Goal: Task Accomplishment & Management: Manage account settings

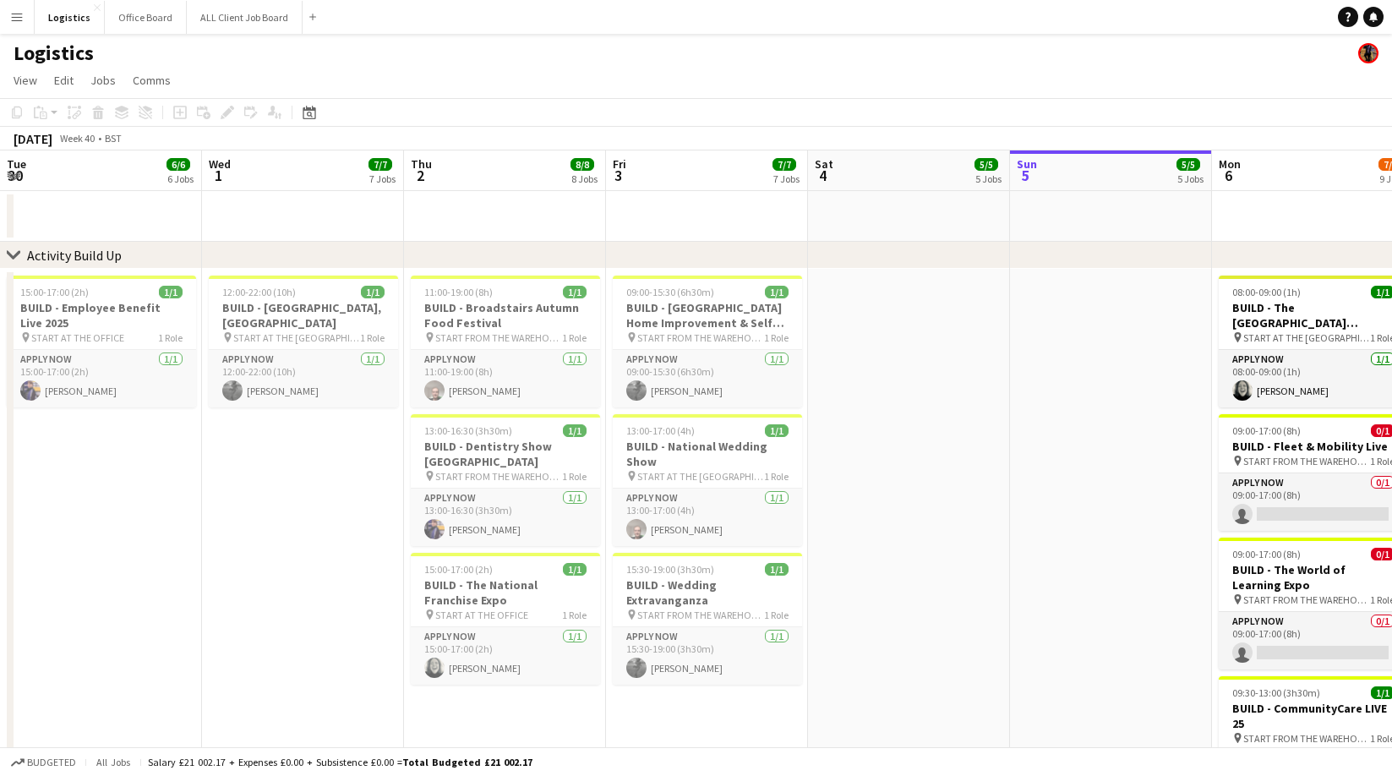
scroll to position [0, 466]
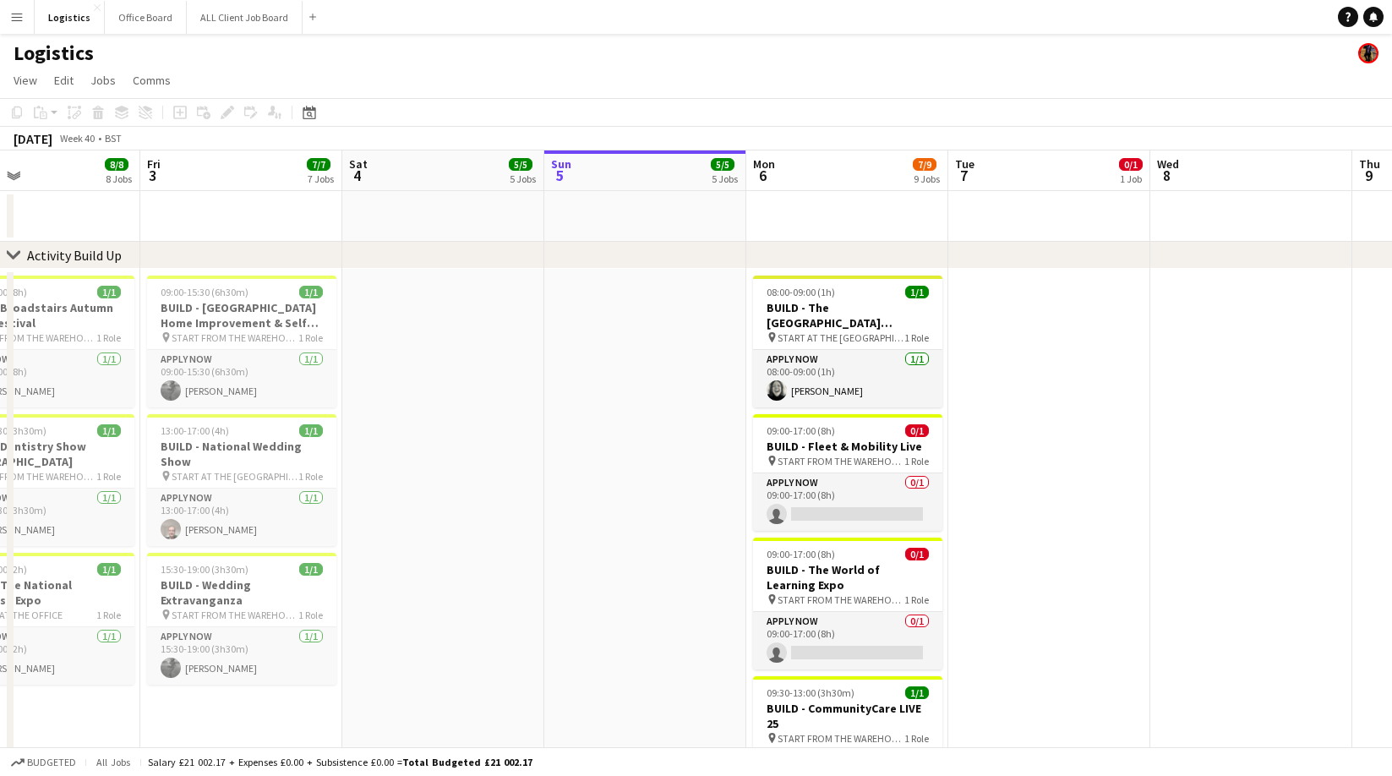
click at [600, 291] on app-date-cell at bounding box center [645, 705] width 202 height 873
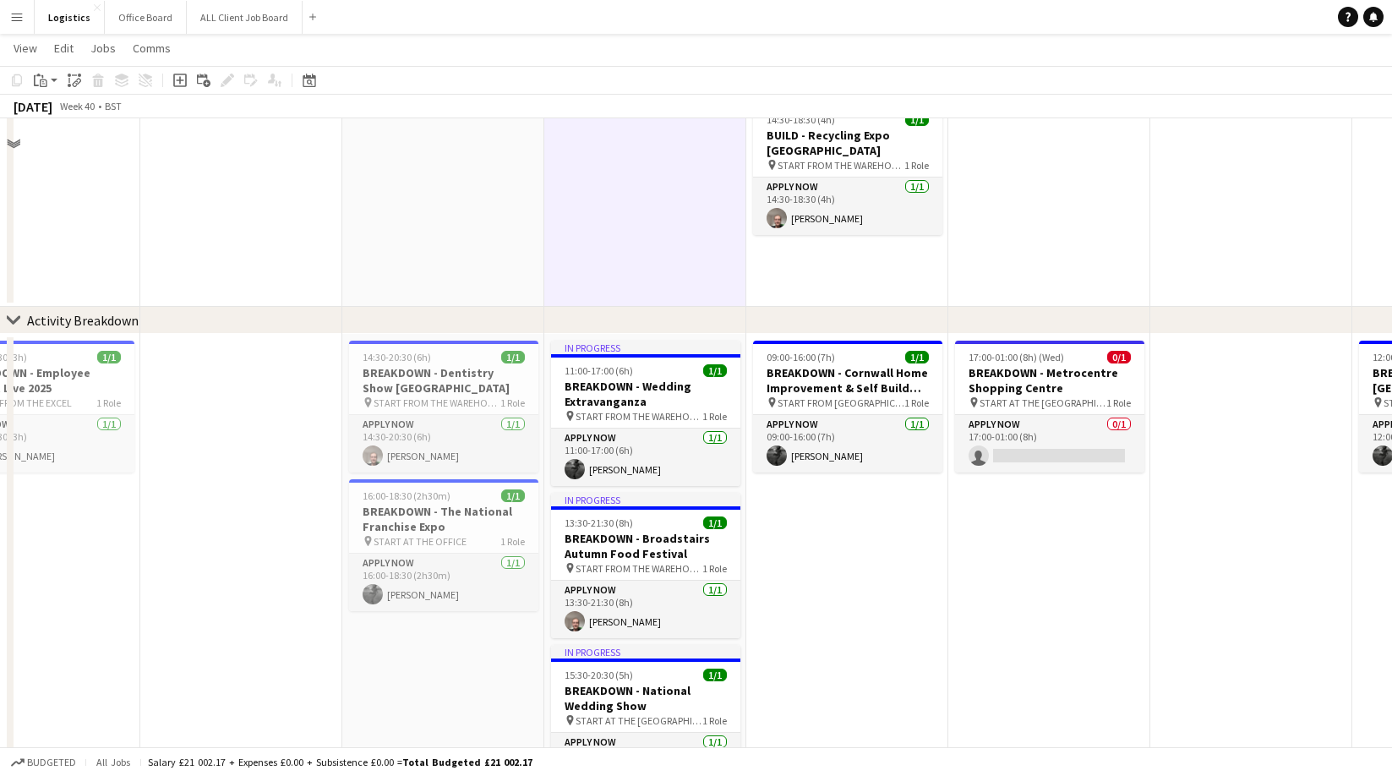
scroll to position [845, 0]
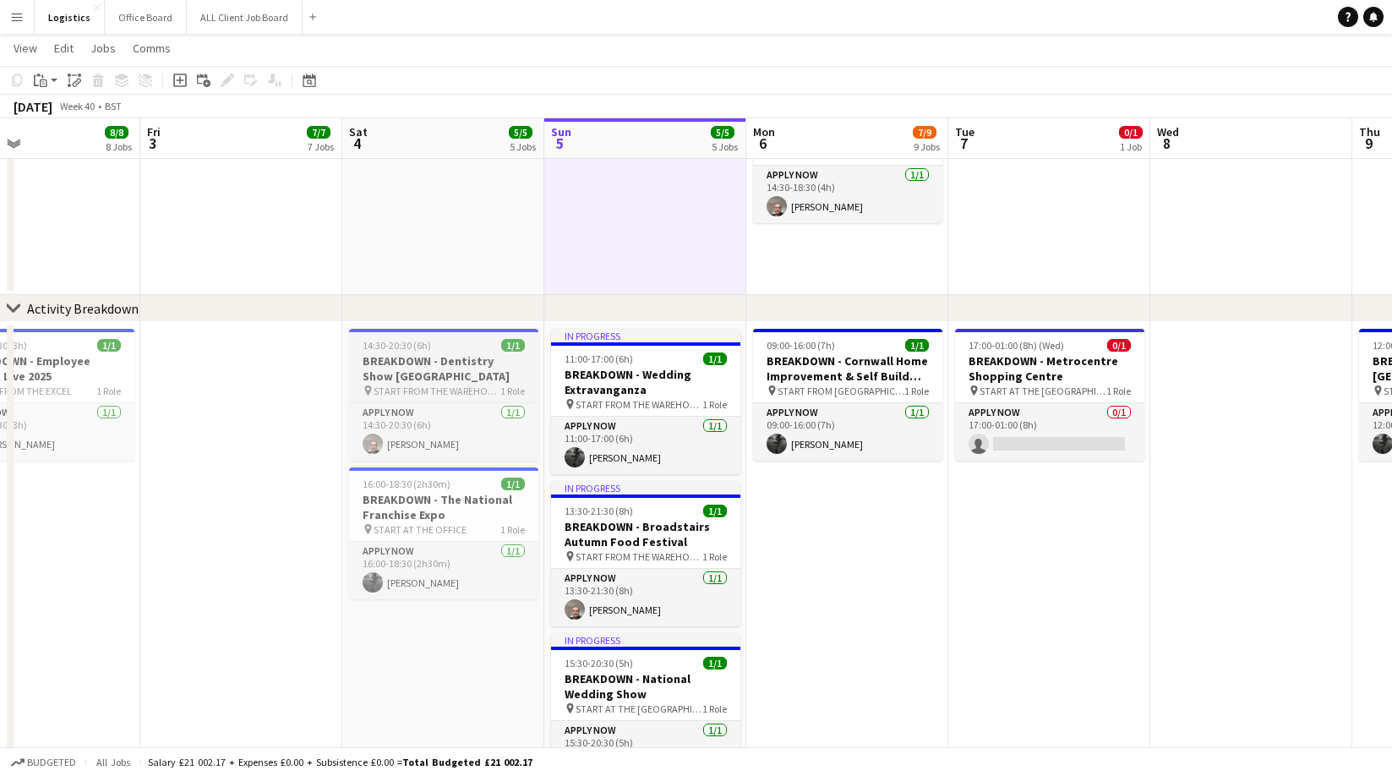
click at [416, 368] on h3 "BREAKDOWN - Dentistry Show [GEOGRAPHIC_DATA]" at bounding box center [443, 368] width 189 height 30
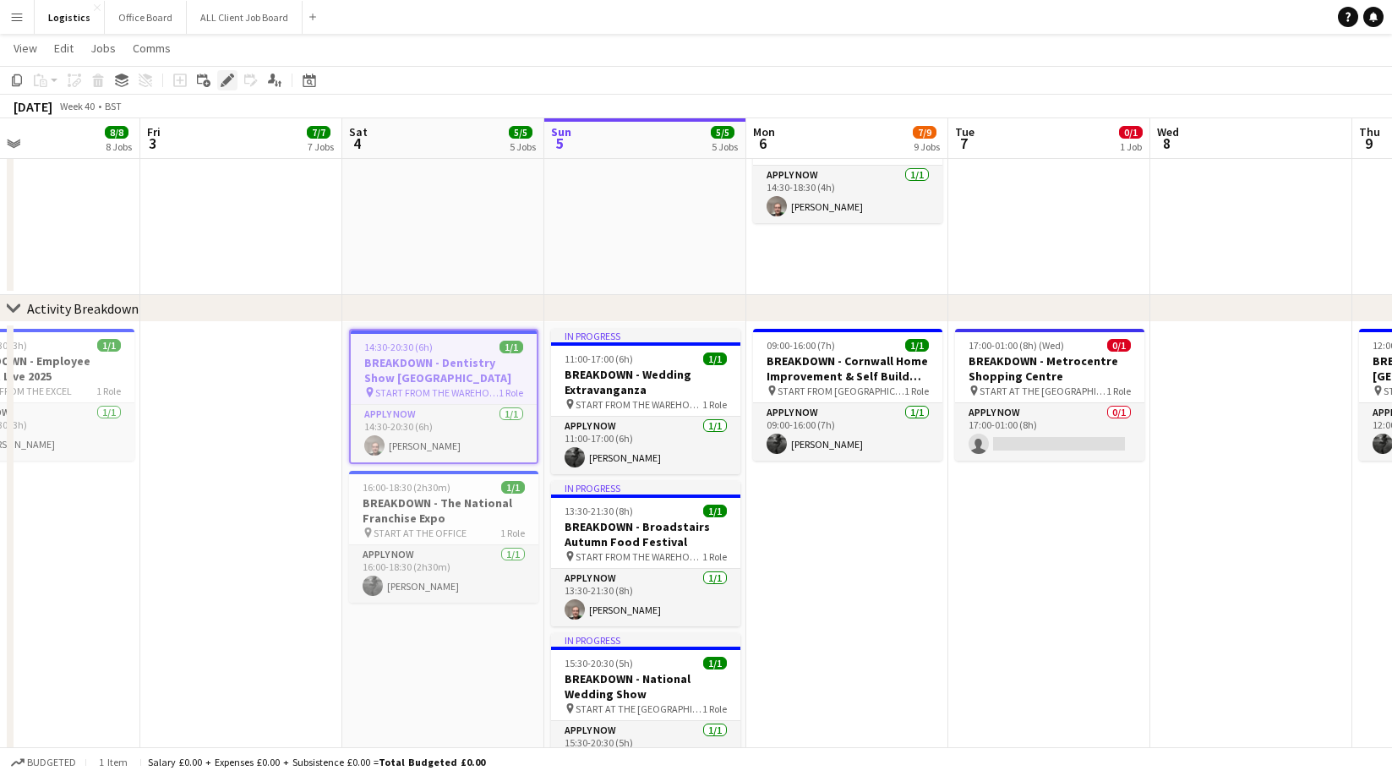
click at [226, 84] on icon "Edit" at bounding box center [228, 81] width 14 height 14
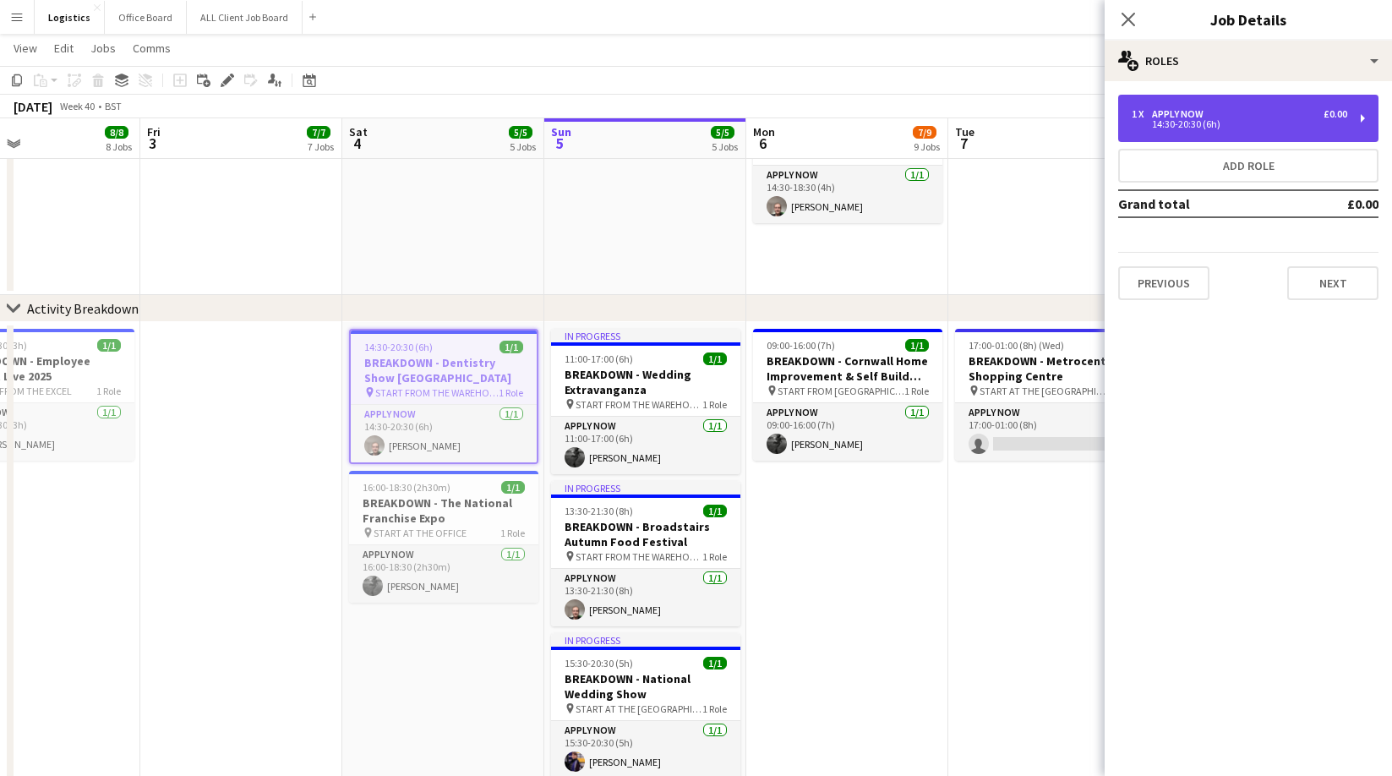
click at [1211, 123] on div "14:30-20:30 (6h)" at bounding box center [1238, 124] width 215 height 8
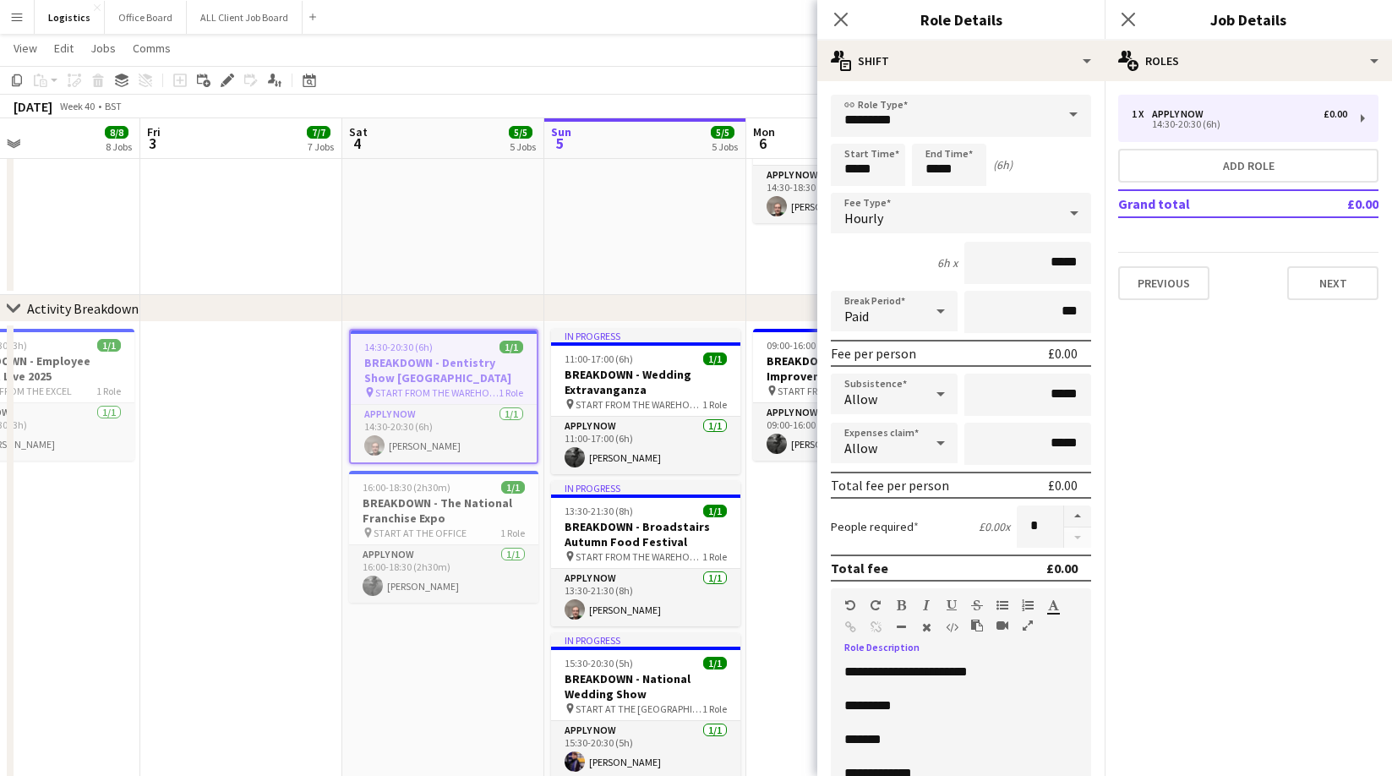
click at [945, 711] on p "*********" at bounding box center [960, 705] width 233 height 17
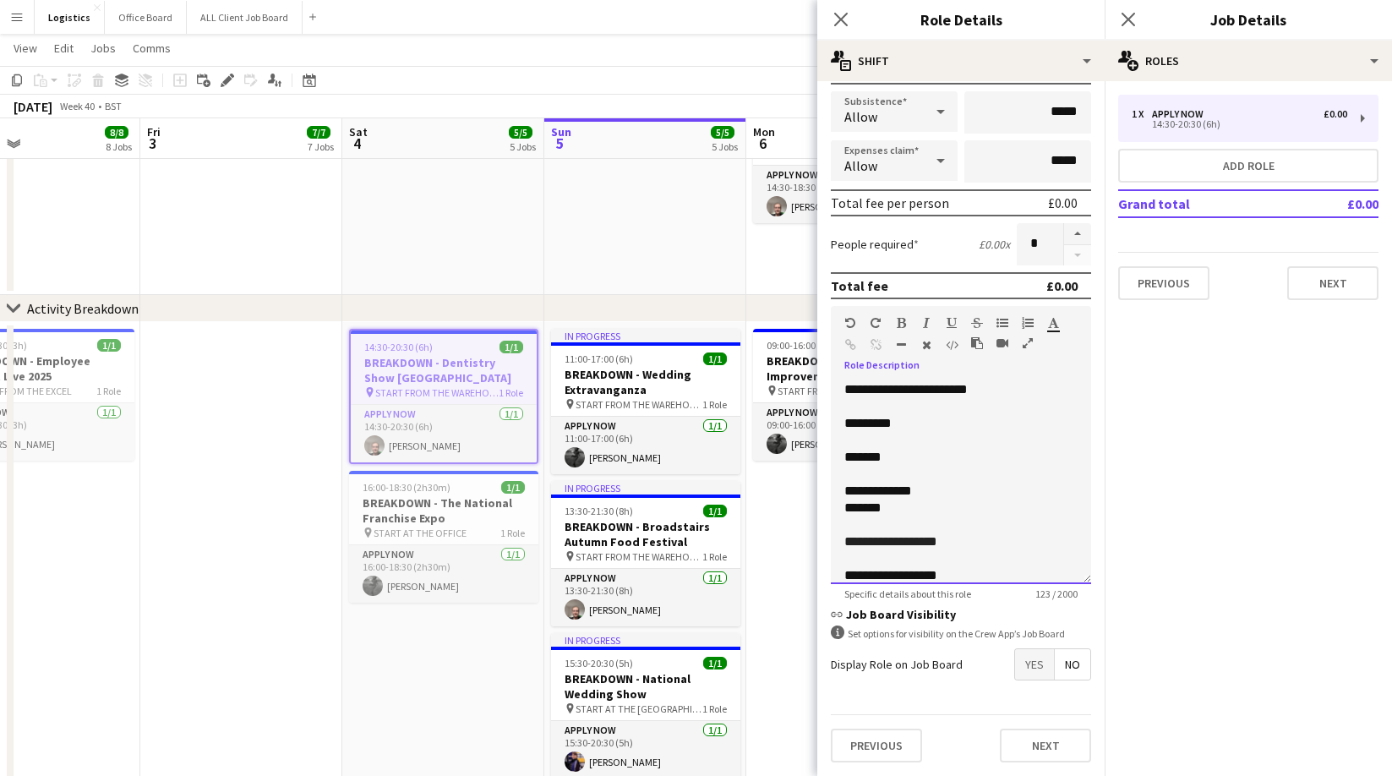
scroll to position [2, 0]
click at [981, 572] on div "**********" at bounding box center [960, 573] width 233 height 17
click at [236, 374] on app-date-cell at bounding box center [241, 569] width 202 height 494
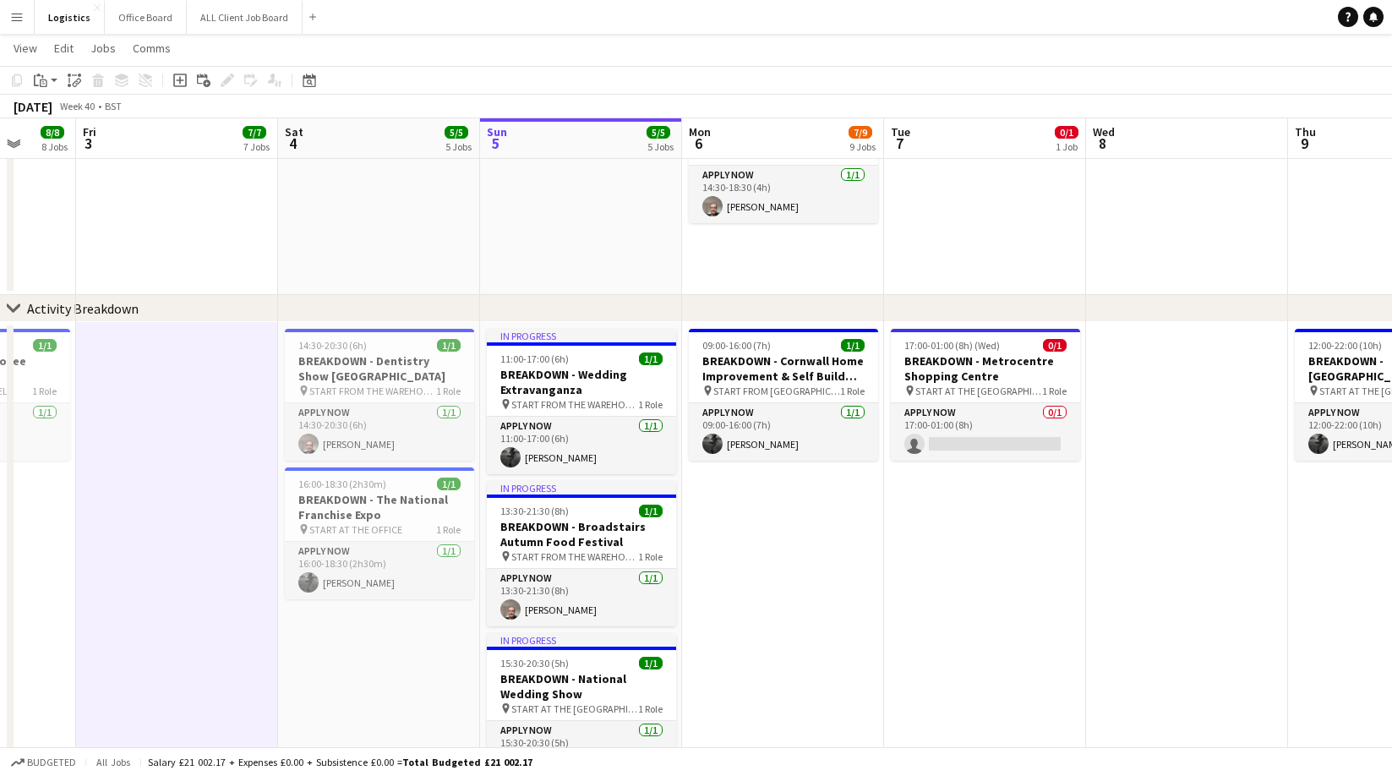
scroll to position [0, 533]
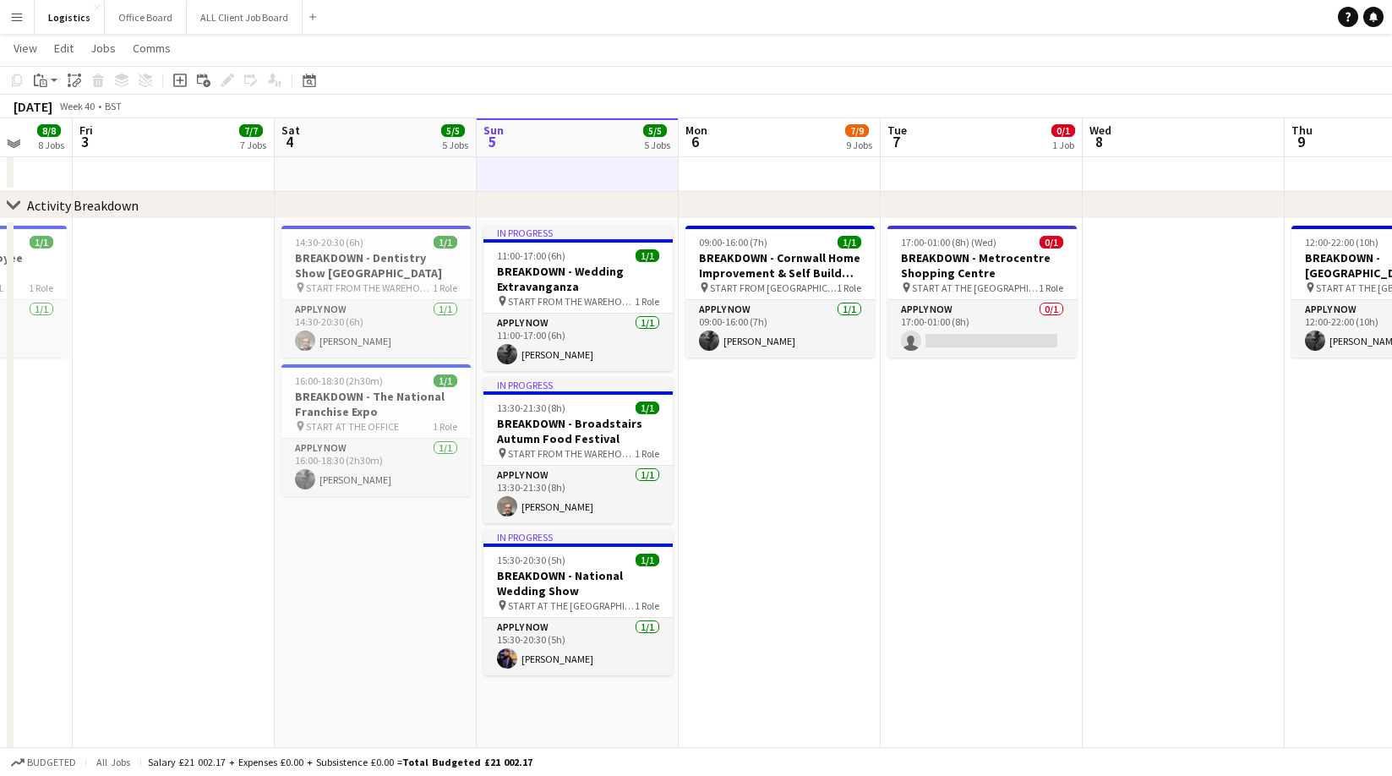
scroll to position [946, 0]
click at [365, 263] on h3 "BREAKDOWN - Dentistry Show [GEOGRAPHIC_DATA]" at bounding box center [375, 267] width 189 height 30
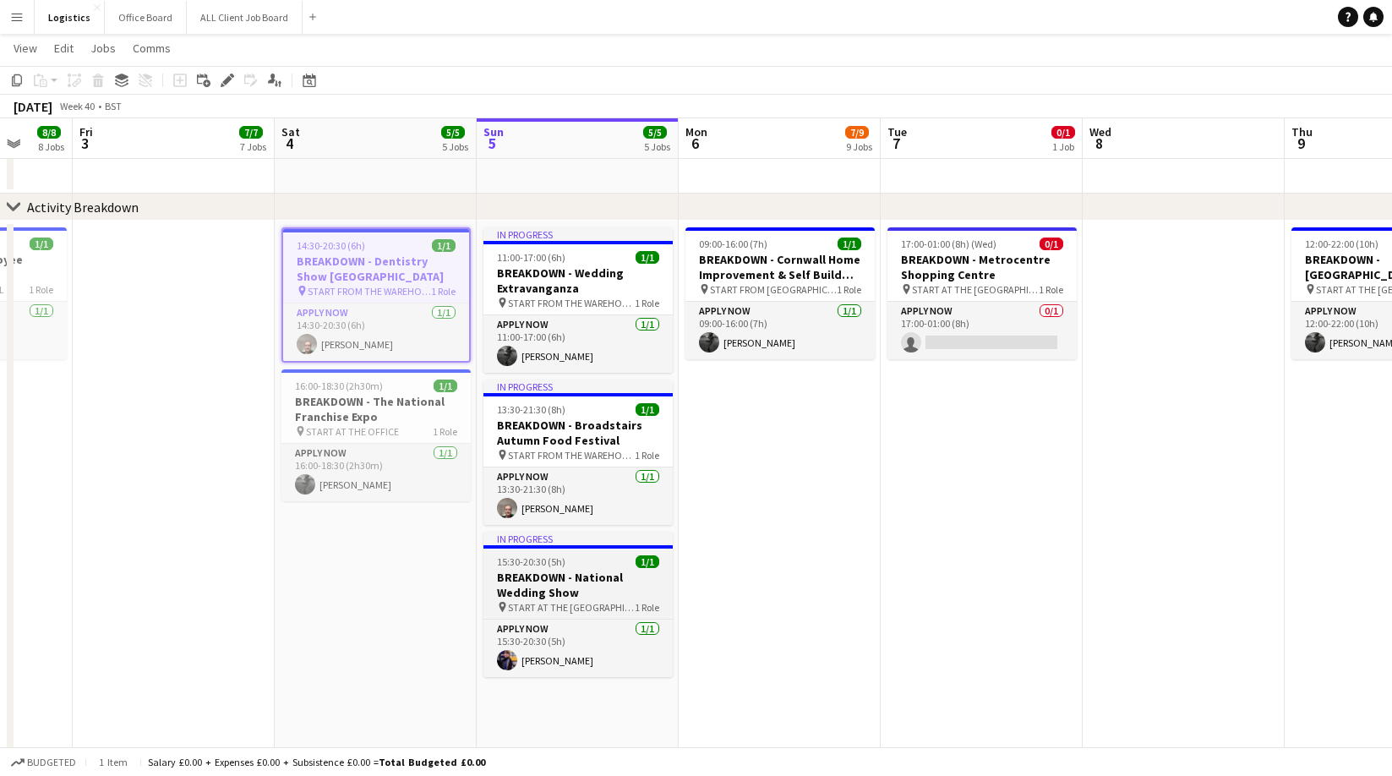
click at [570, 577] on h3 "BREAKDOWN - National Wedding Show" at bounding box center [577, 585] width 189 height 30
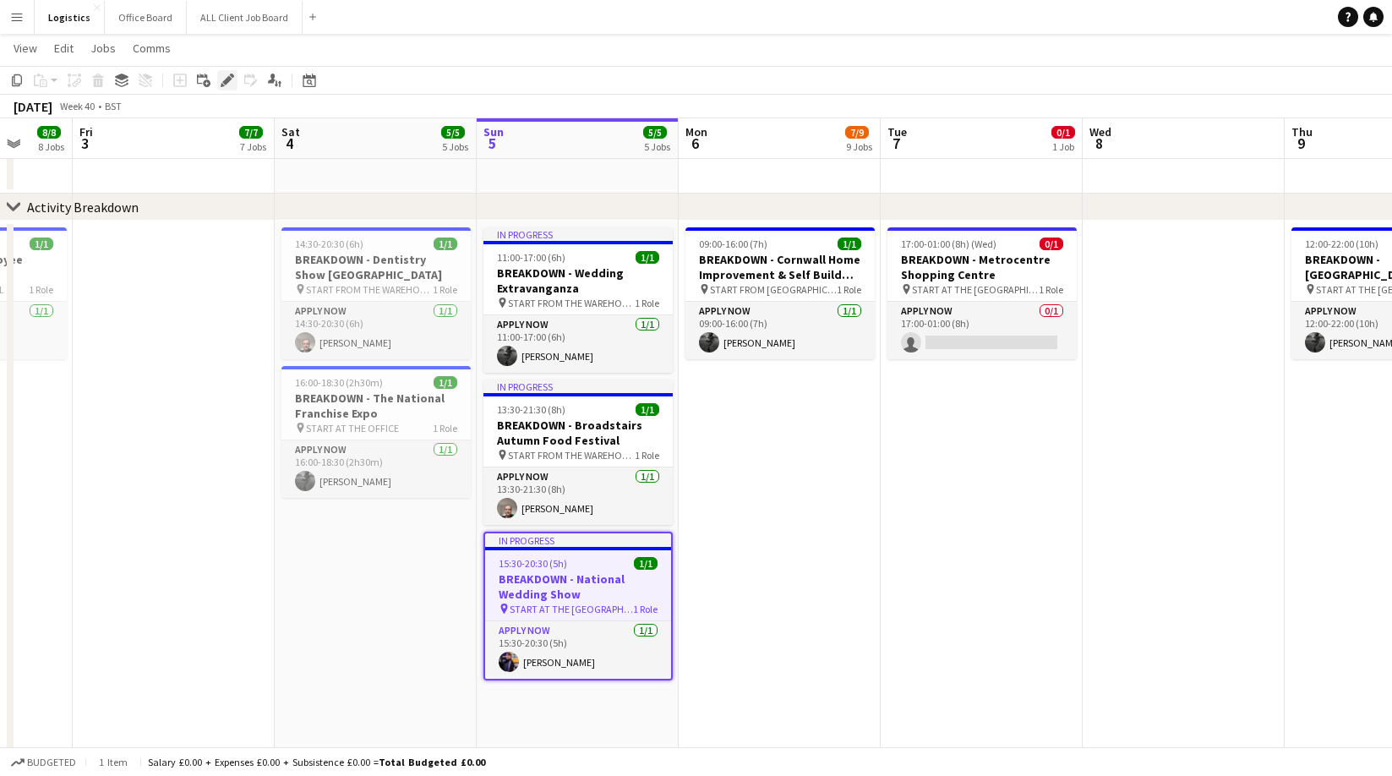
click at [227, 80] on icon at bounding box center [226, 80] width 9 height 9
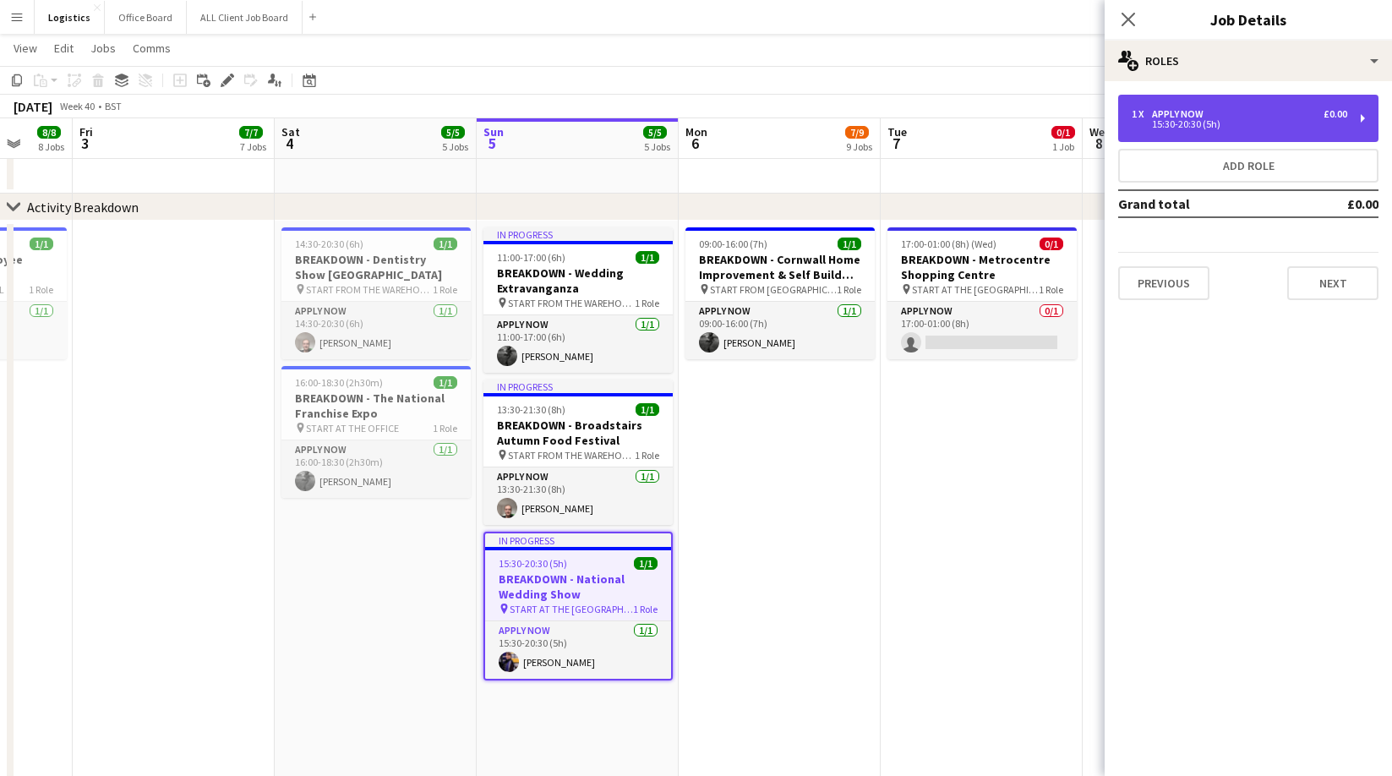
click at [1204, 120] on div "15:30-20:30 (5h)" at bounding box center [1238, 124] width 215 height 8
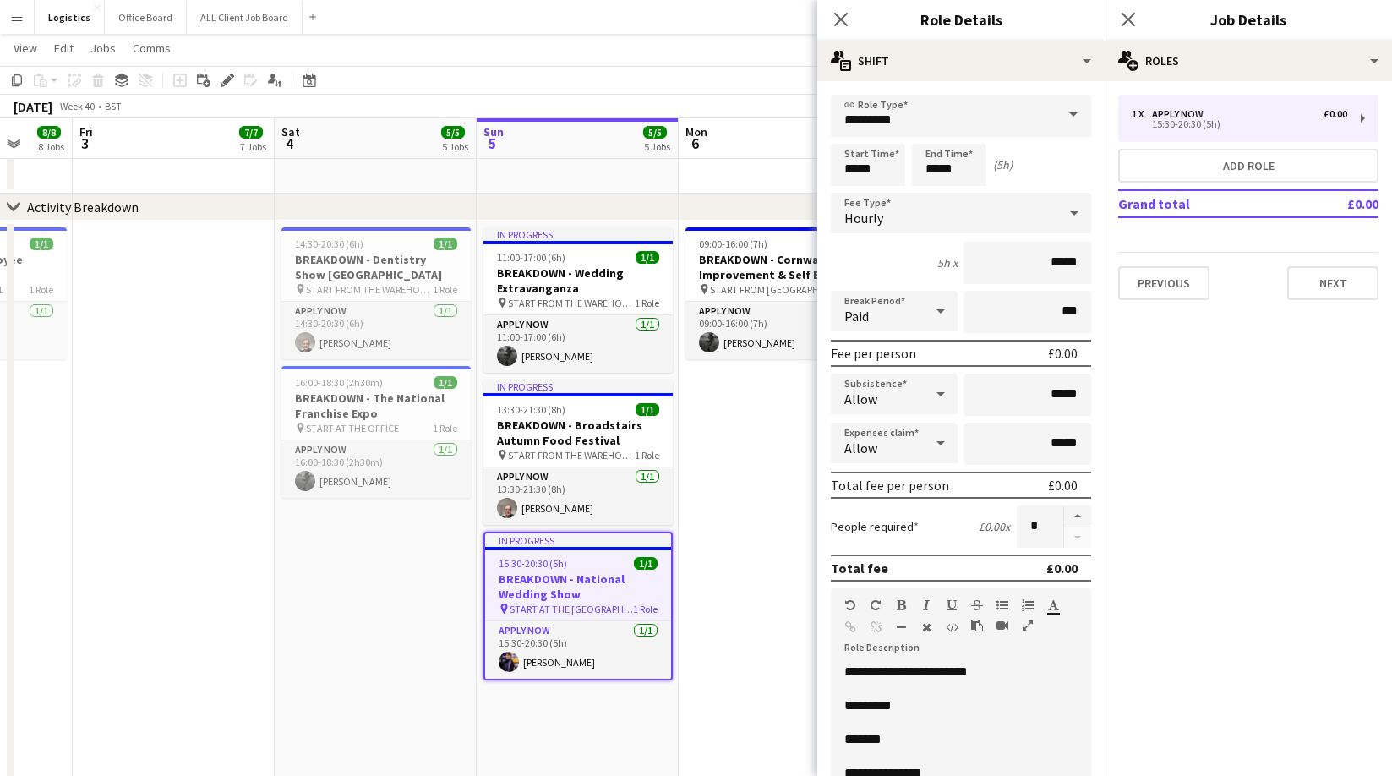
click at [921, 733] on p "*******" at bounding box center [960, 739] width 233 height 17
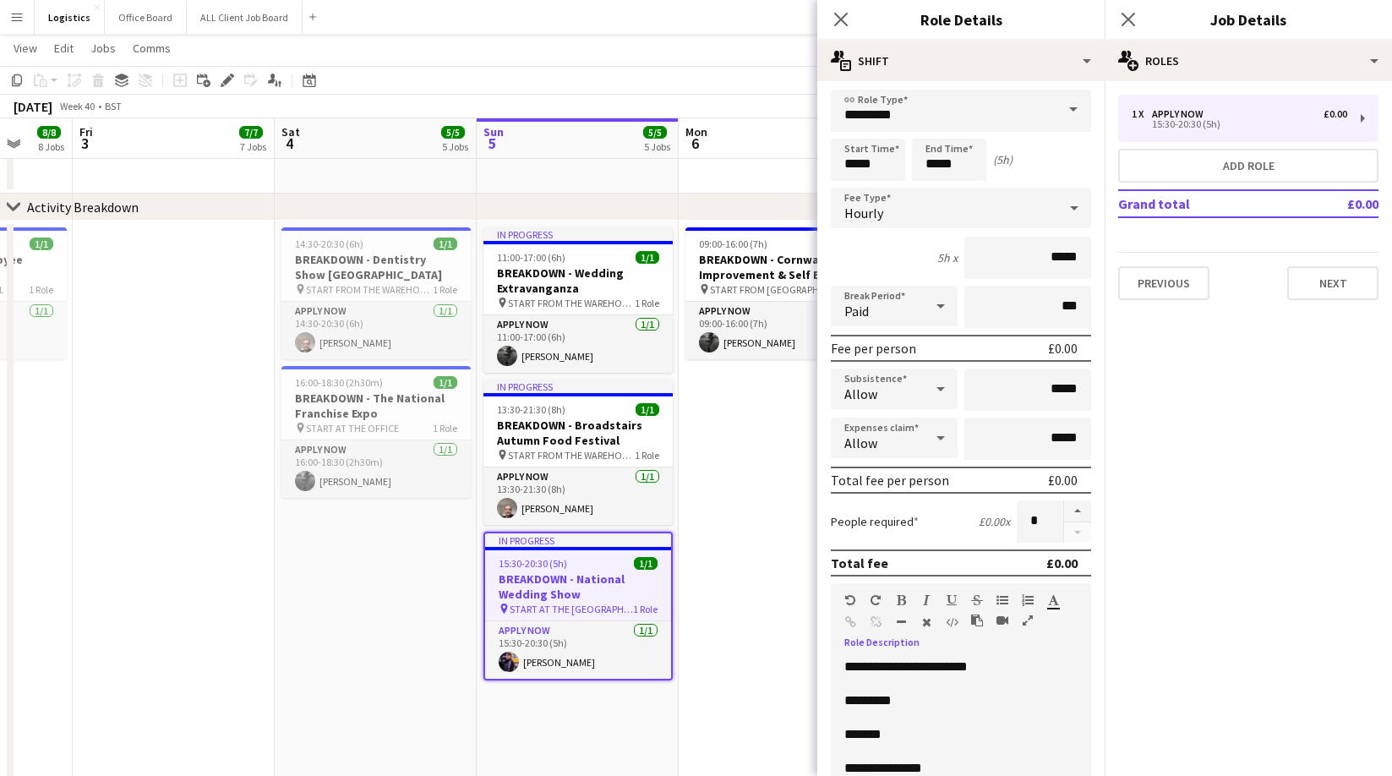
scroll to position [282, 0]
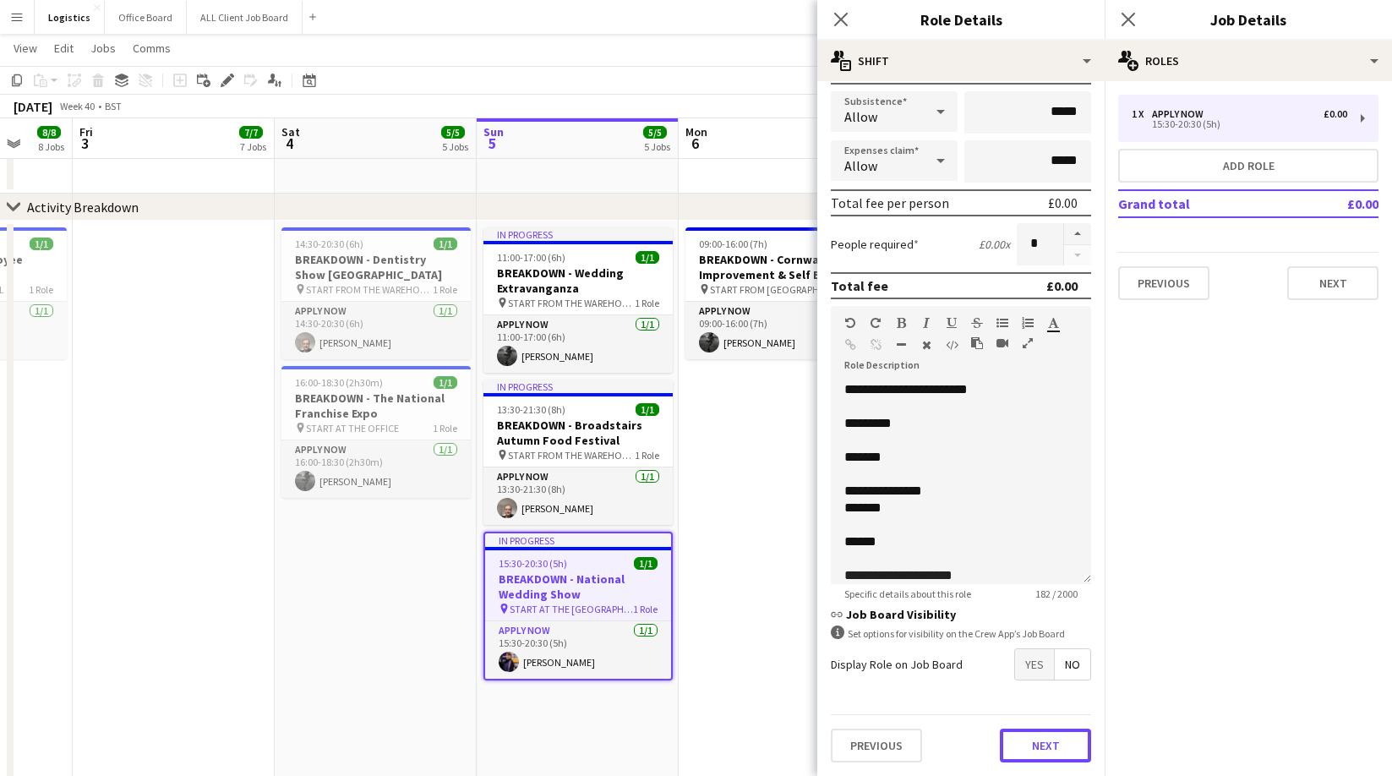
click at [1033, 738] on button "Next" at bounding box center [1045, 745] width 91 height 34
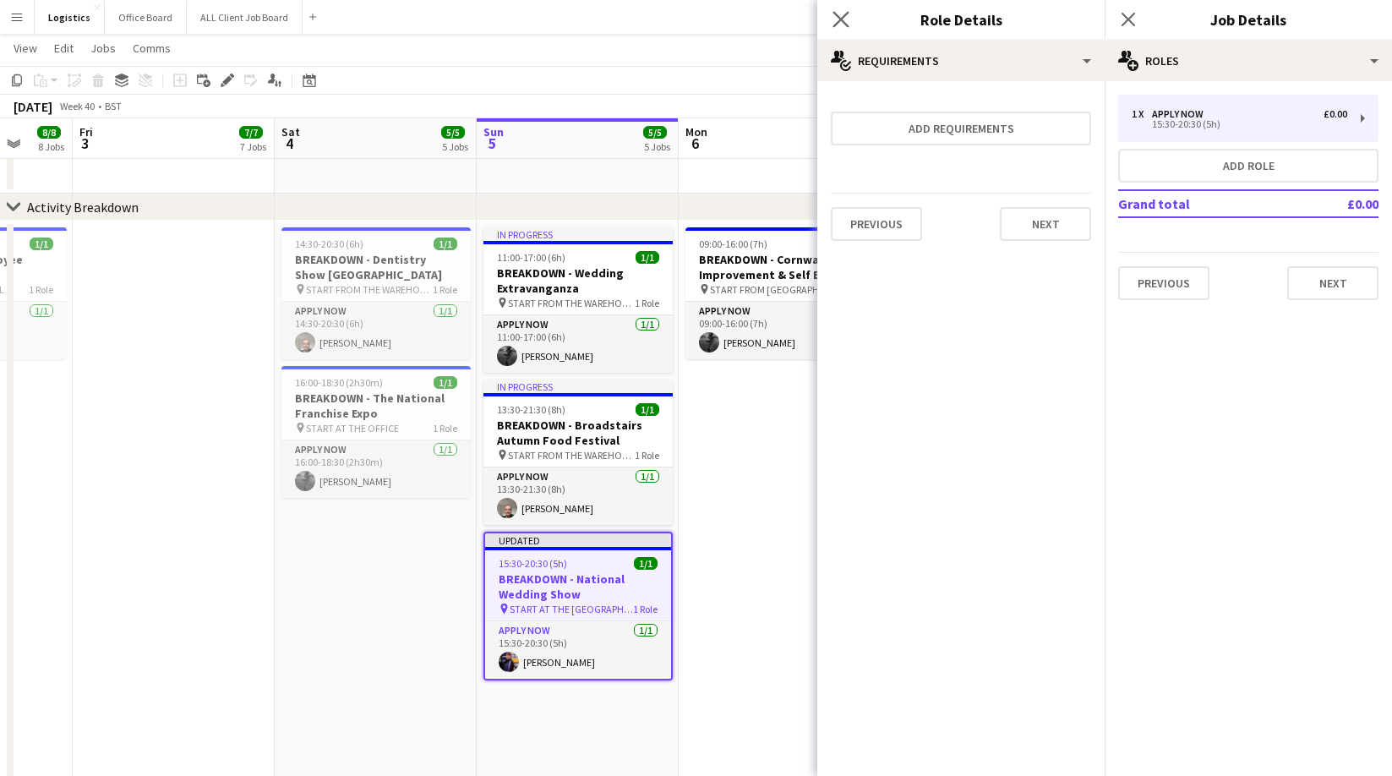
click at [850, 10] on app-icon "Close pop-in" at bounding box center [841, 20] width 25 height 25
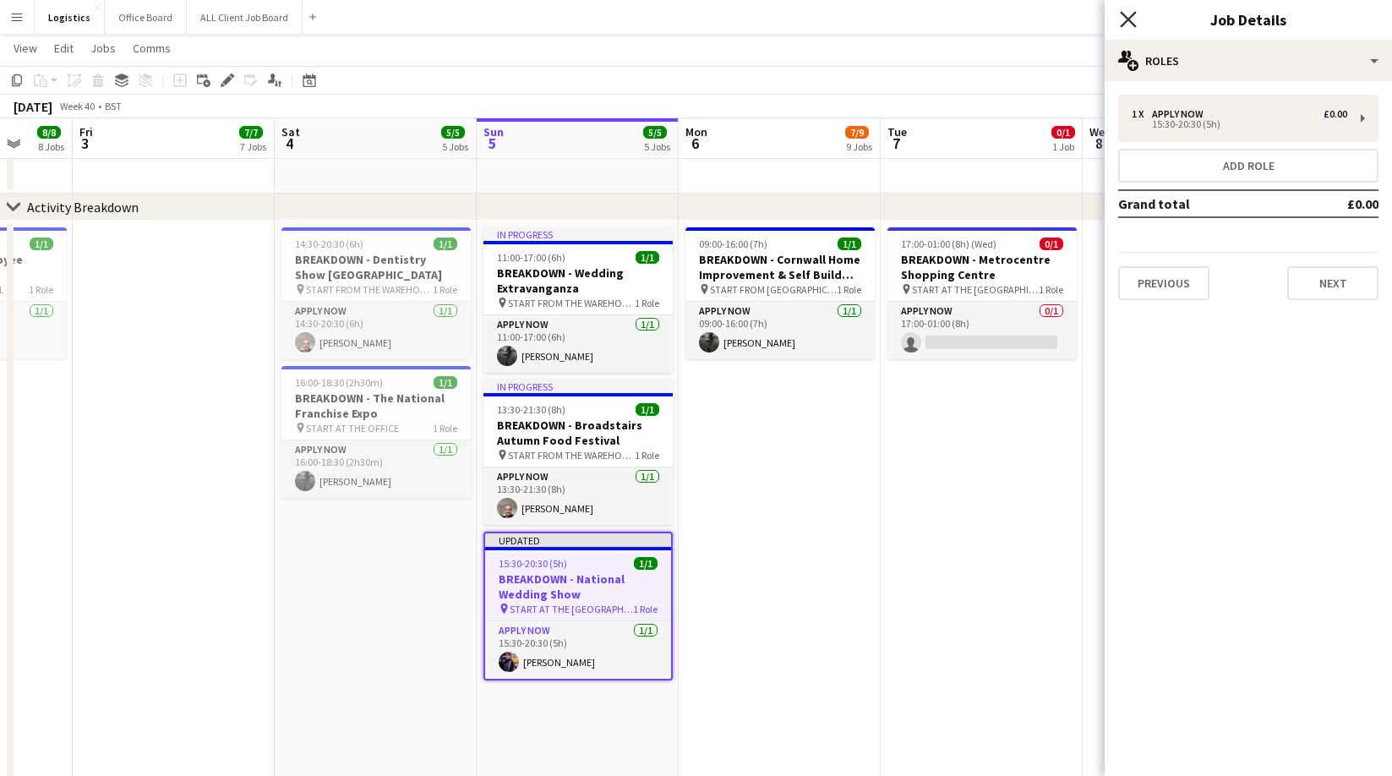
click at [1128, 16] on icon "Close pop-in" at bounding box center [1128, 19] width 16 height 16
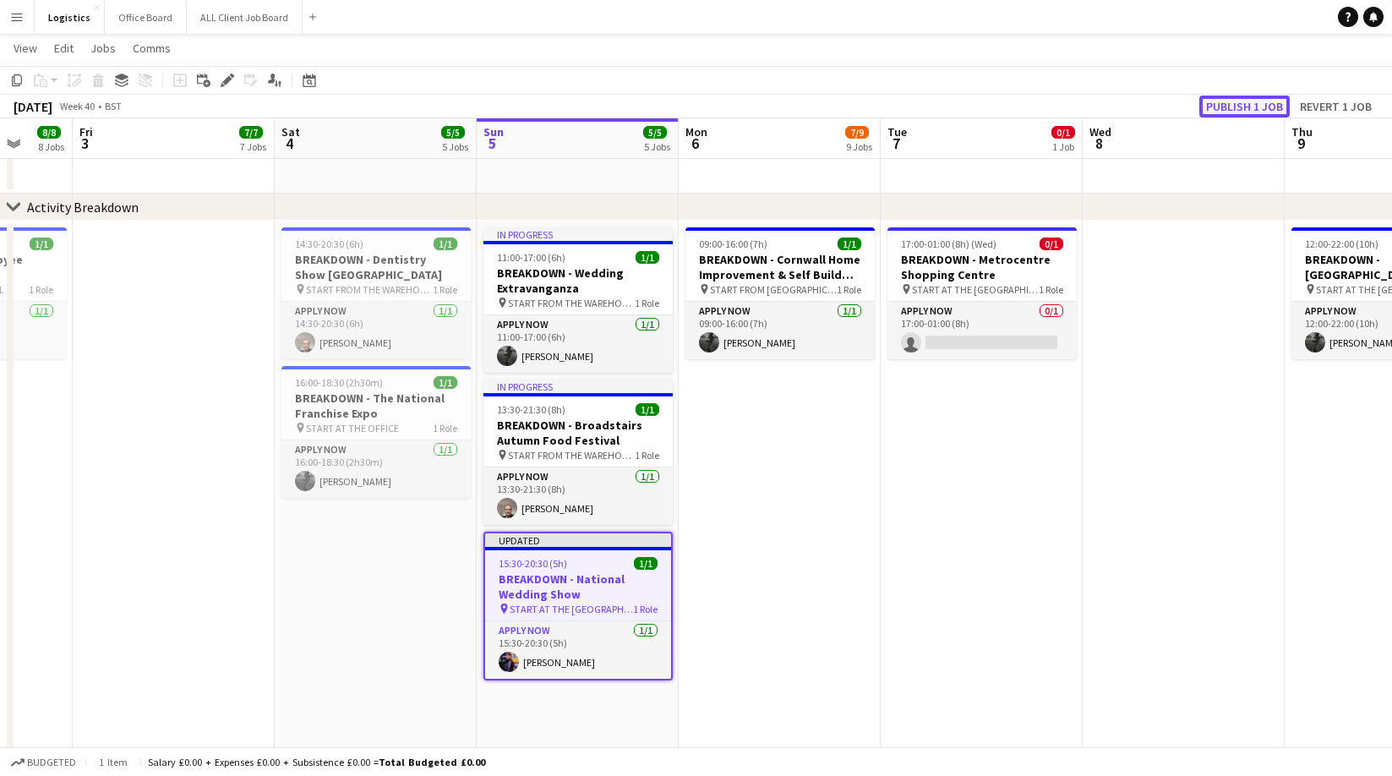
click at [1243, 110] on button "Publish 1 job" at bounding box center [1244, 106] width 90 height 22
click at [787, 406] on app-date-cell "09:00-16:00 (7h) 1/1 BREAKDOWN - Cornwall Home Improvement & Self Build Show pi…" at bounding box center [780, 587] width 202 height 733
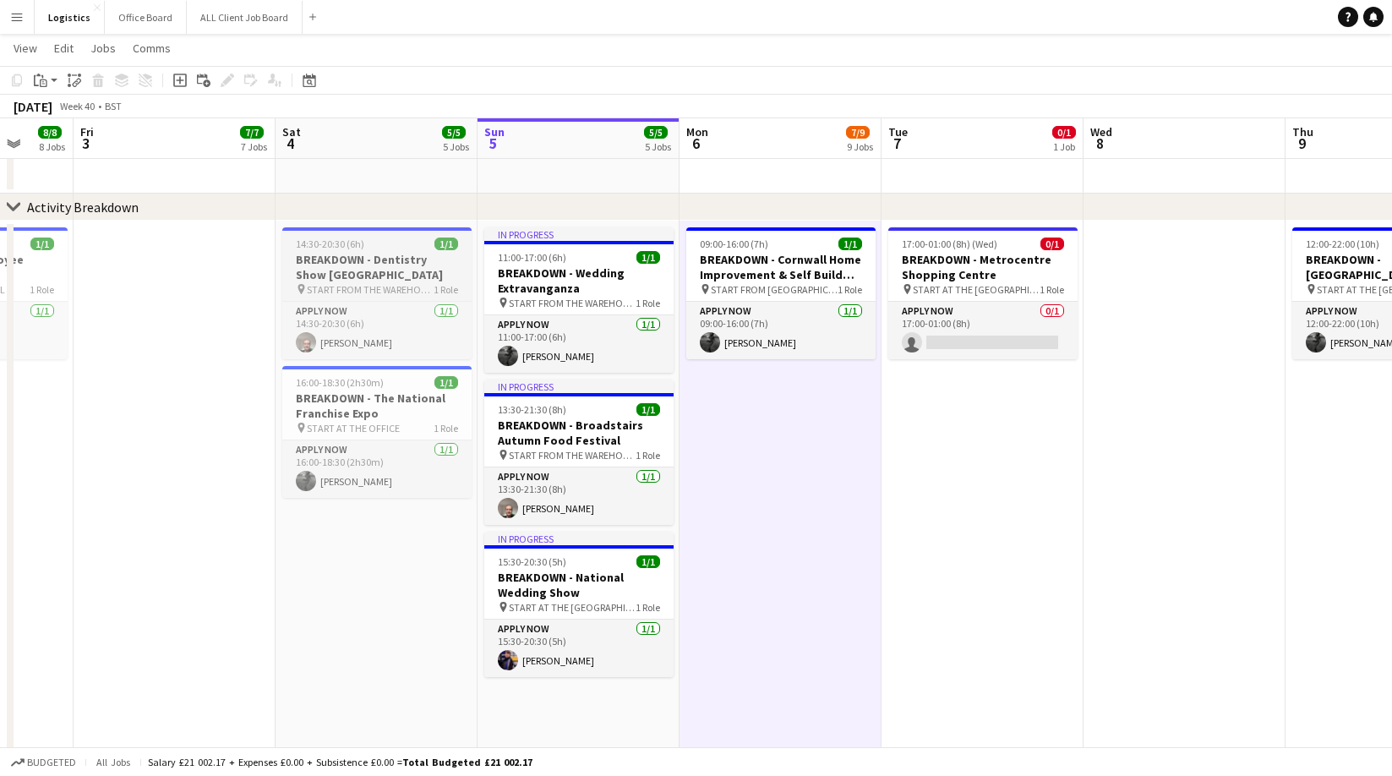
click at [364, 283] on span "START FROM THE WAREHOUSE" at bounding box center [370, 289] width 127 height 13
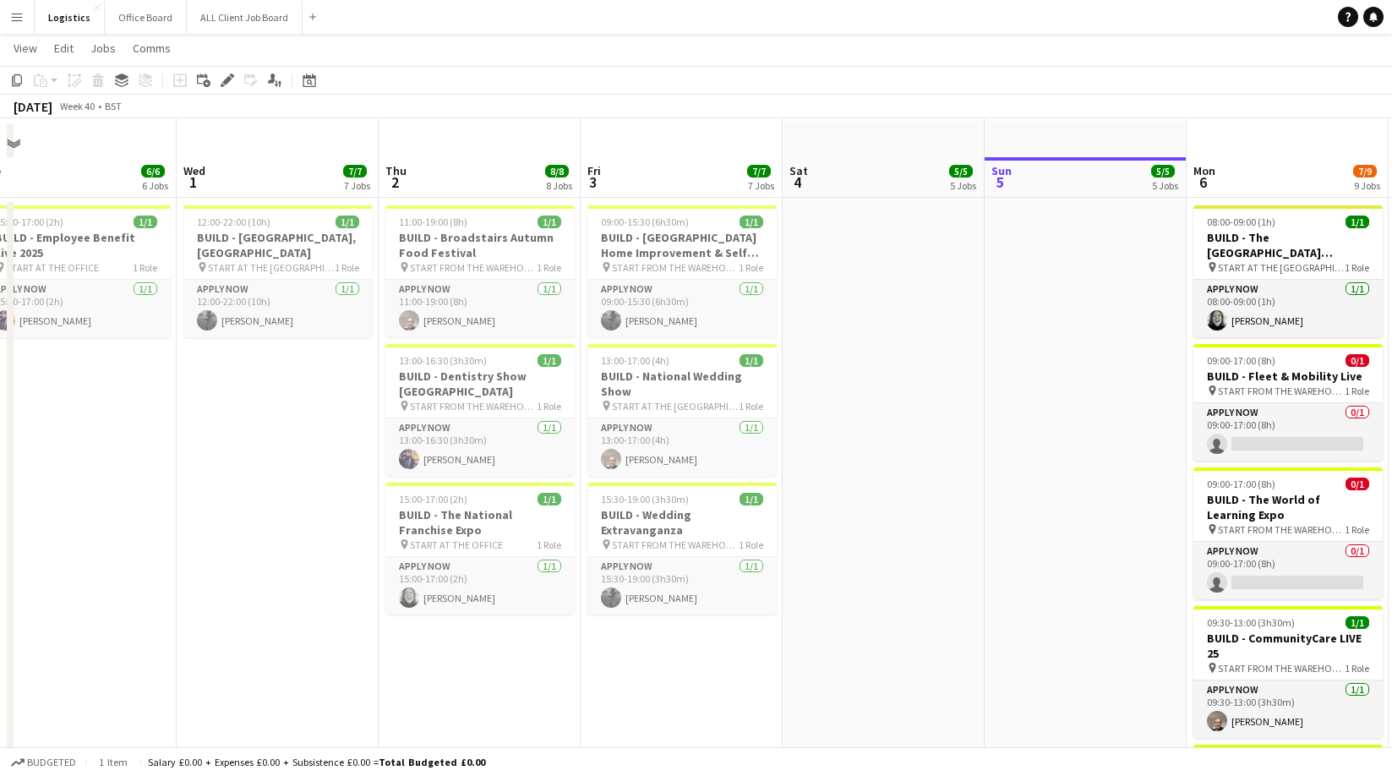
scroll to position [68, 0]
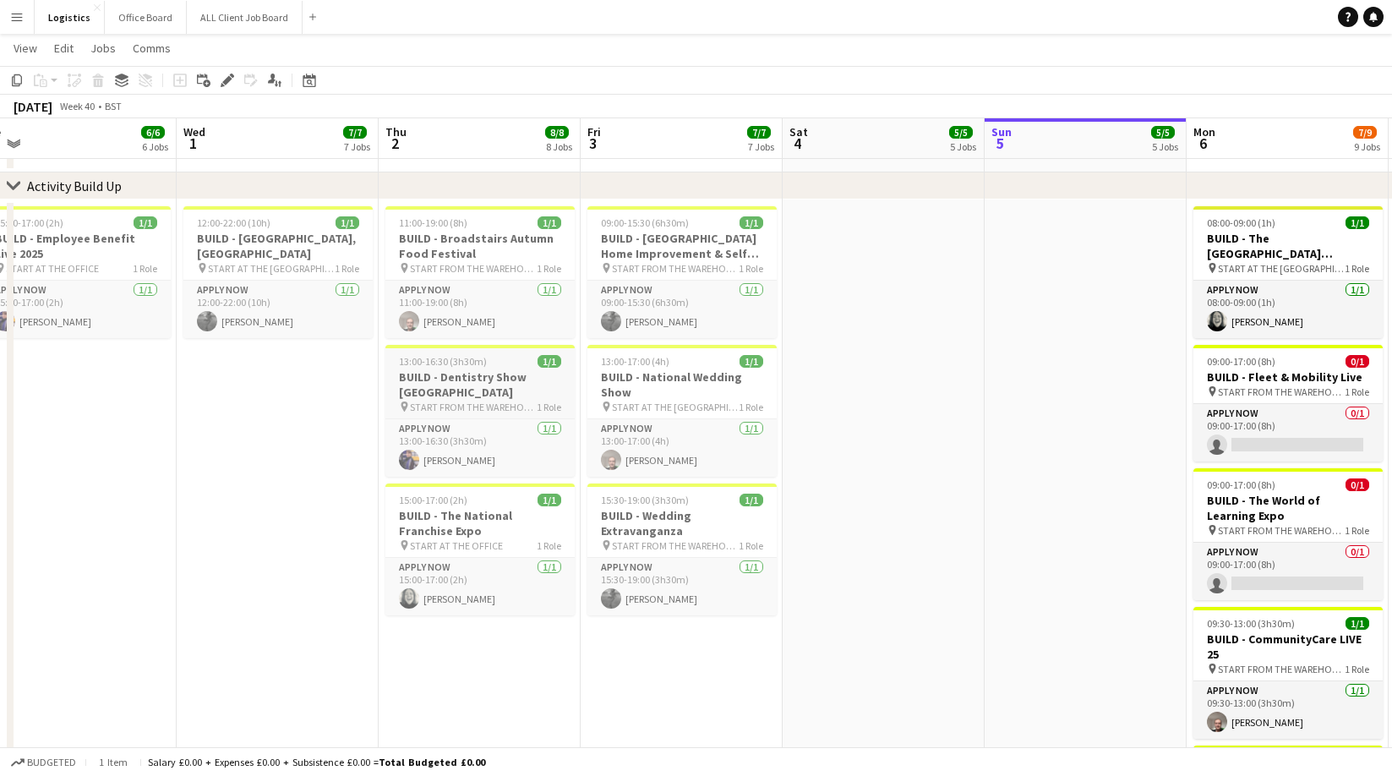
click at [481, 379] on h3 "BUILD - Dentistry Show [GEOGRAPHIC_DATA]" at bounding box center [479, 384] width 189 height 30
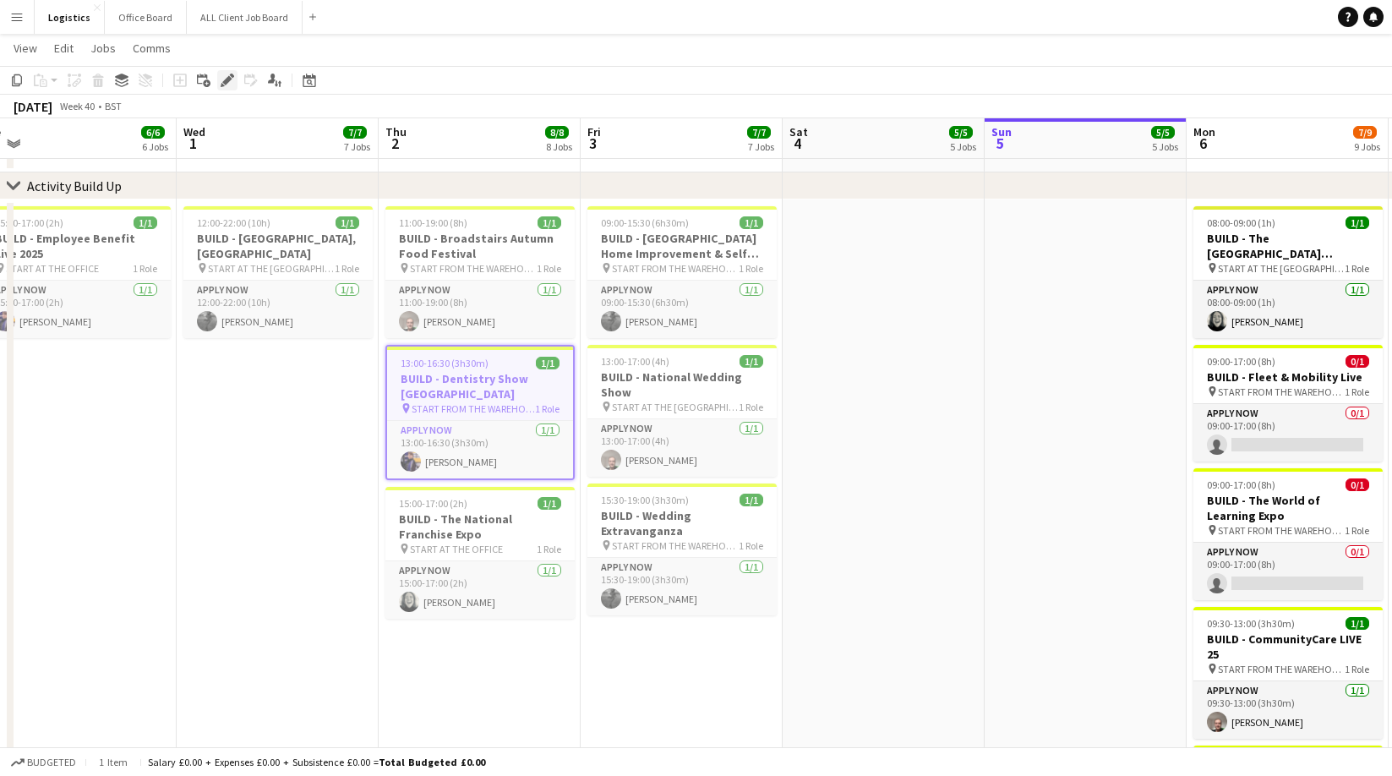
click at [227, 80] on icon at bounding box center [226, 80] width 9 height 9
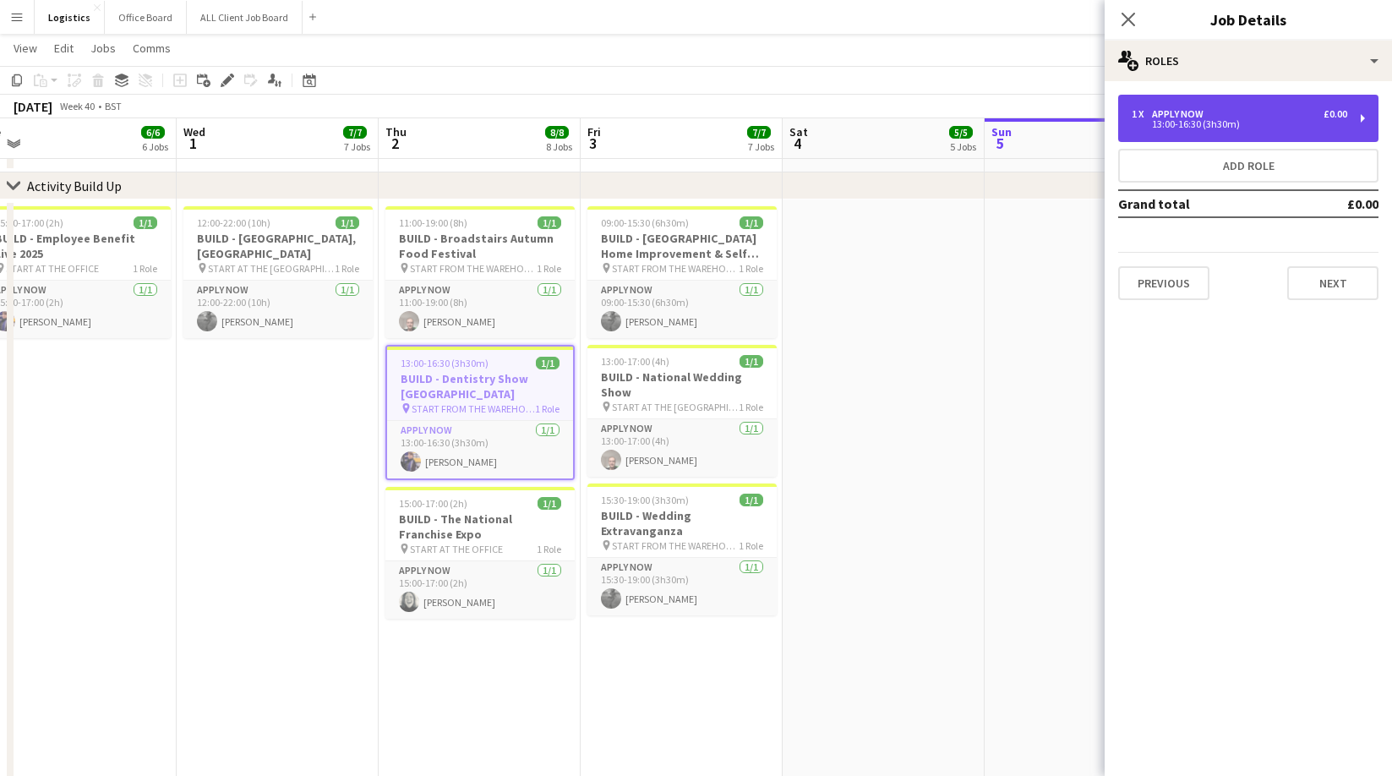
click at [1193, 120] on div "13:00-16:30 (3h30m)" at bounding box center [1238, 124] width 215 height 8
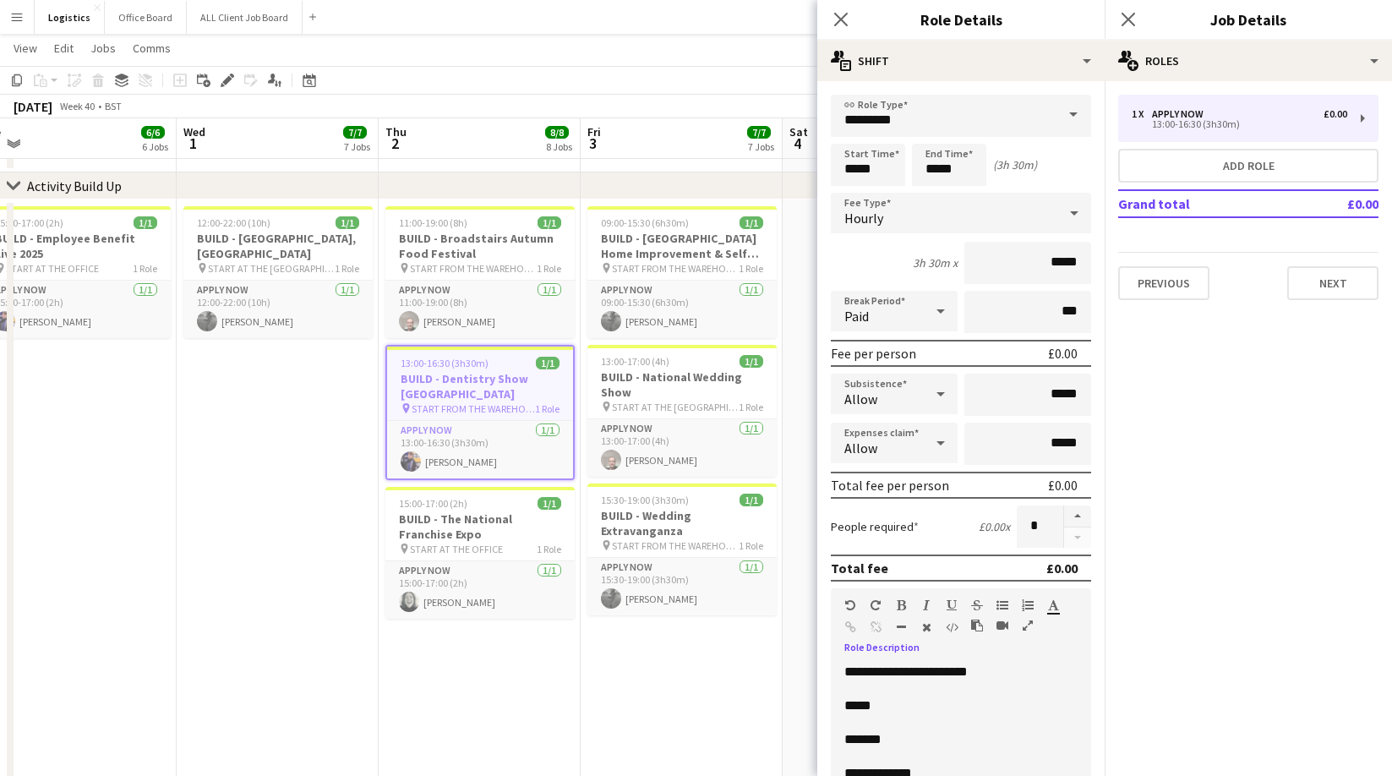
click at [967, 694] on p at bounding box center [960, 688] width 233 height 17
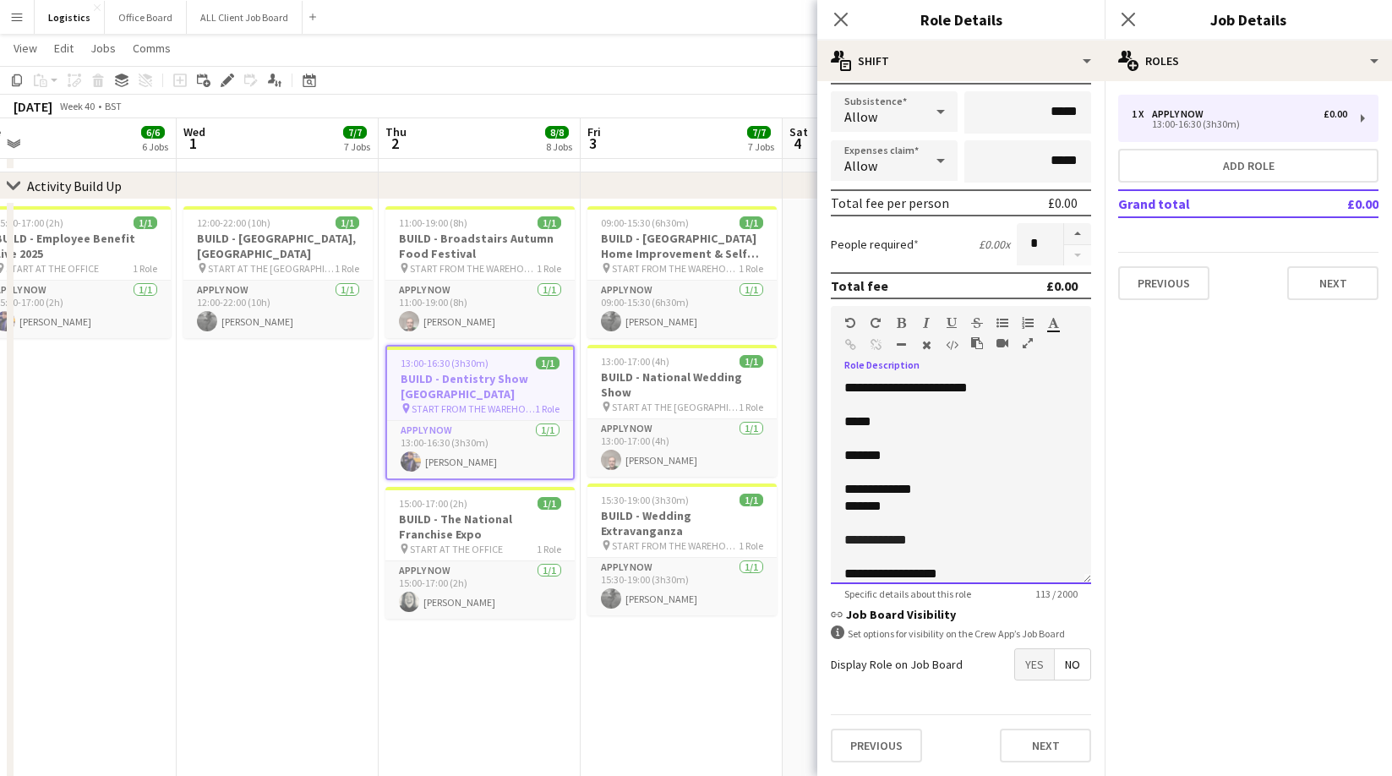
scroll to position [14, 0]
drag, startPoint x: 950, startPoint y: 575, endPoint x: 833, endPoint y: 558, distance: 117.8
click at [833, 558] on div "**********" at bounding box center [961, 482] width 260 height 203
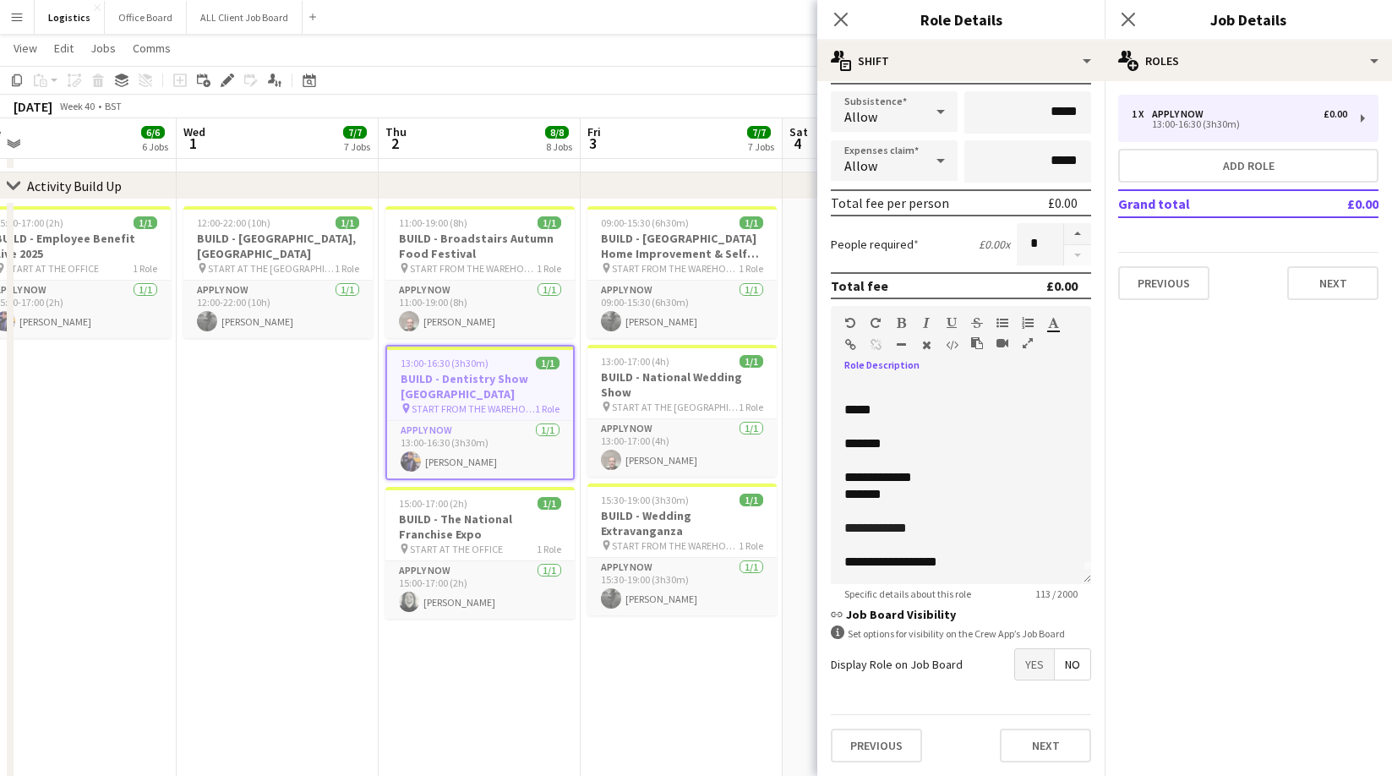
click at [947, 587] on span "Specific details about this role" at bounding box center [908, 593] width 154 height 13
click at [956, 558] on div "**********" at bounding box center [960, 561] width 233 height 17
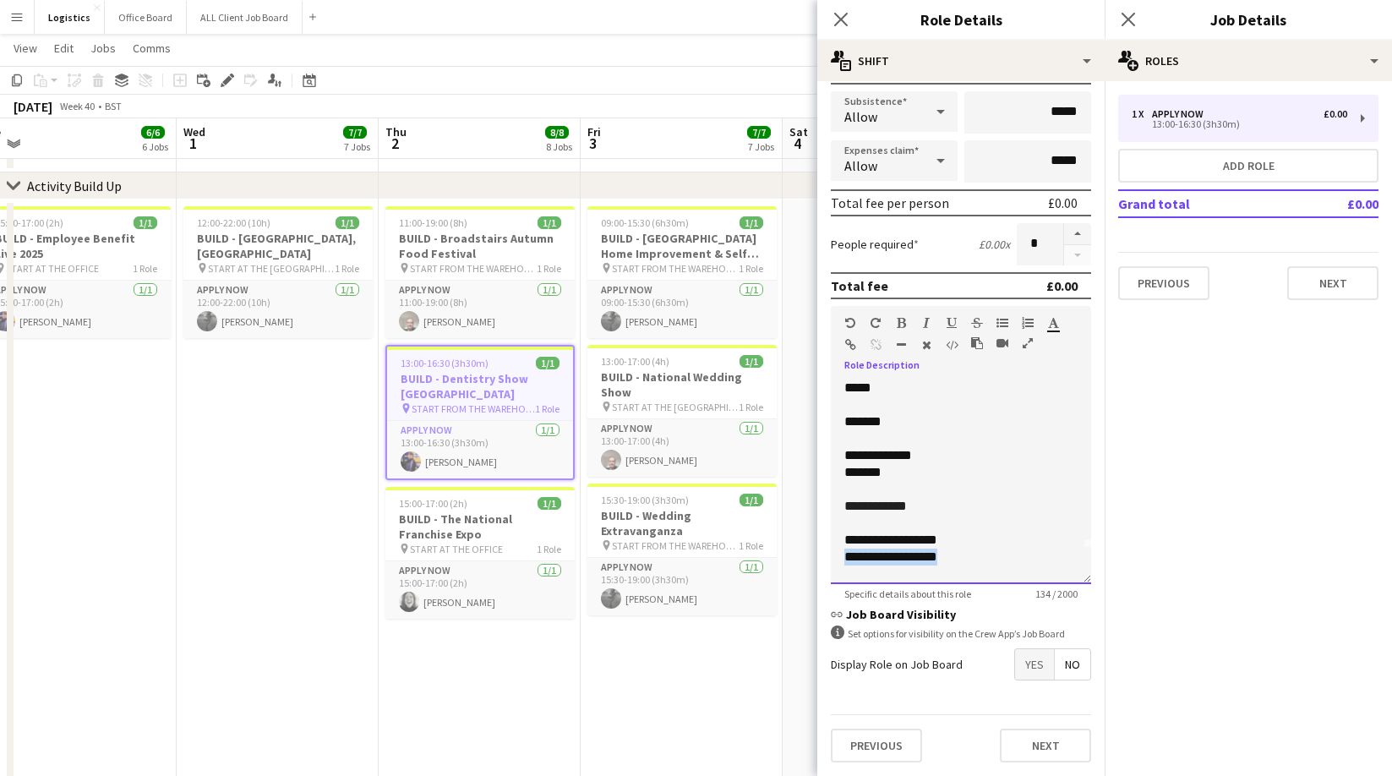
drag, startPoint x: 972, startPoint y: 569, endPoint x: 842, endPoint y: 562, distance: 129.5
click at [842, 562] on div "**********" at bounding box center [961, 482] width 260 height 203
copy div "**********"
click at [962, 556] on div "**********" at bounding box center [960, 556] width 233 height 17
click at [962, 557] on div "**********" at bounding box center [960, 556] width 233 height 17
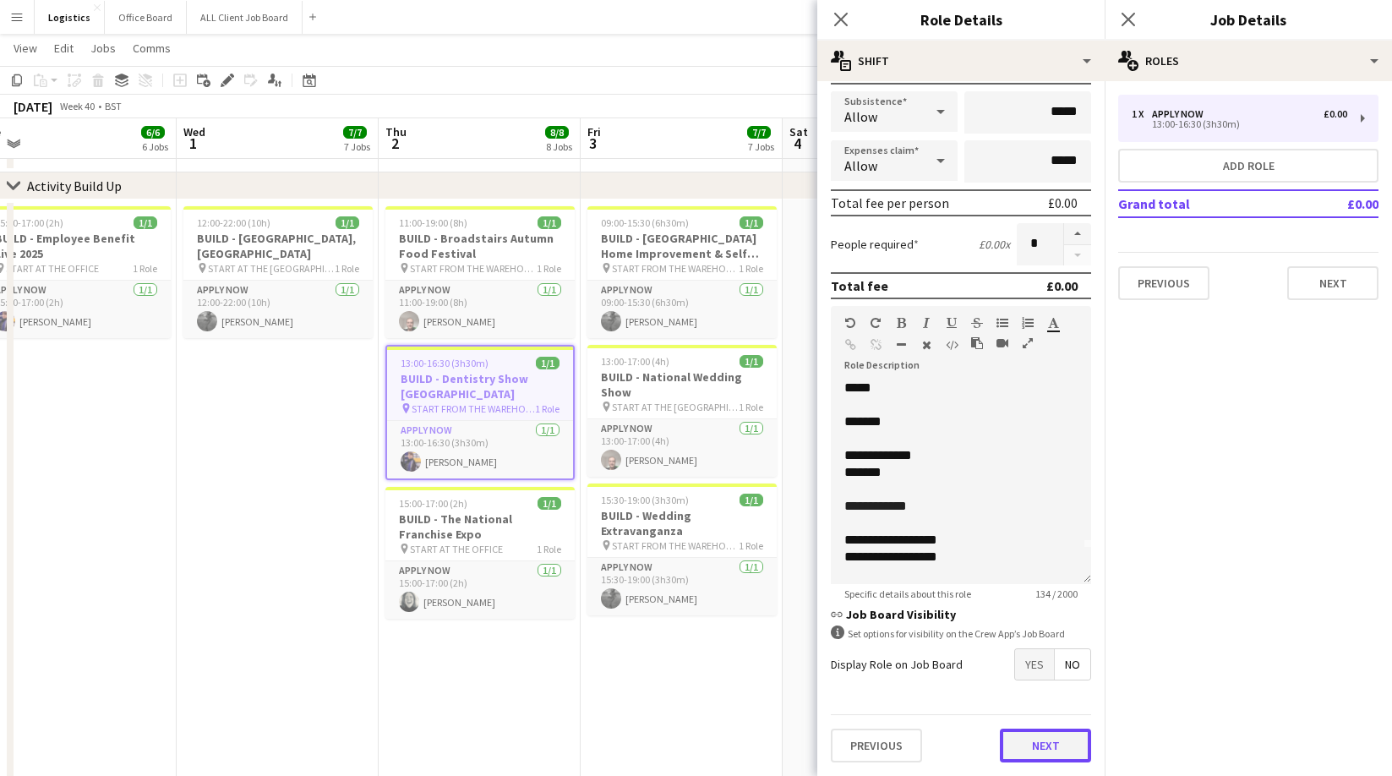
click at [1047, 749] on button "Next" at bounding box center [1045, 745] width 91 height 34
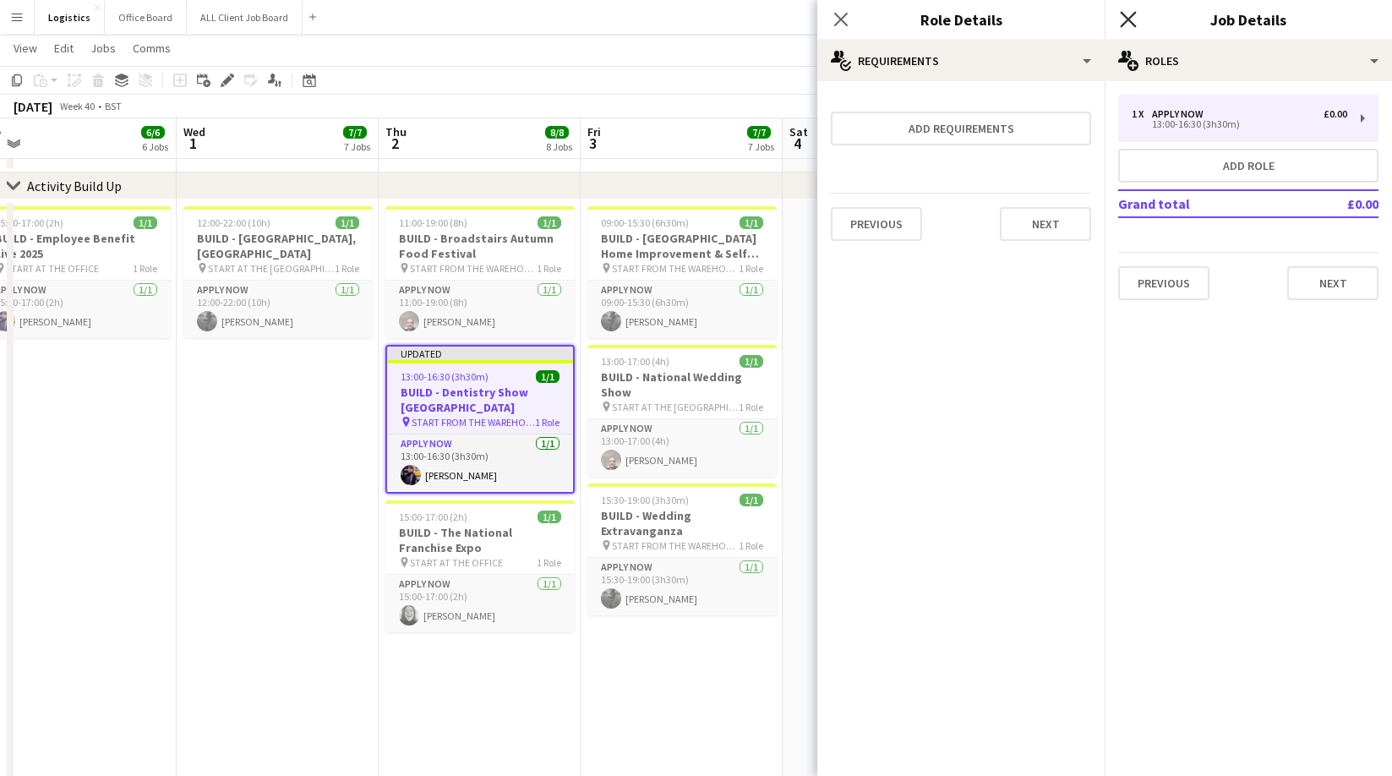
click at [1126, 23] on icon "Close pop-in" at bounding box center [1128, 19] width 16 height 16
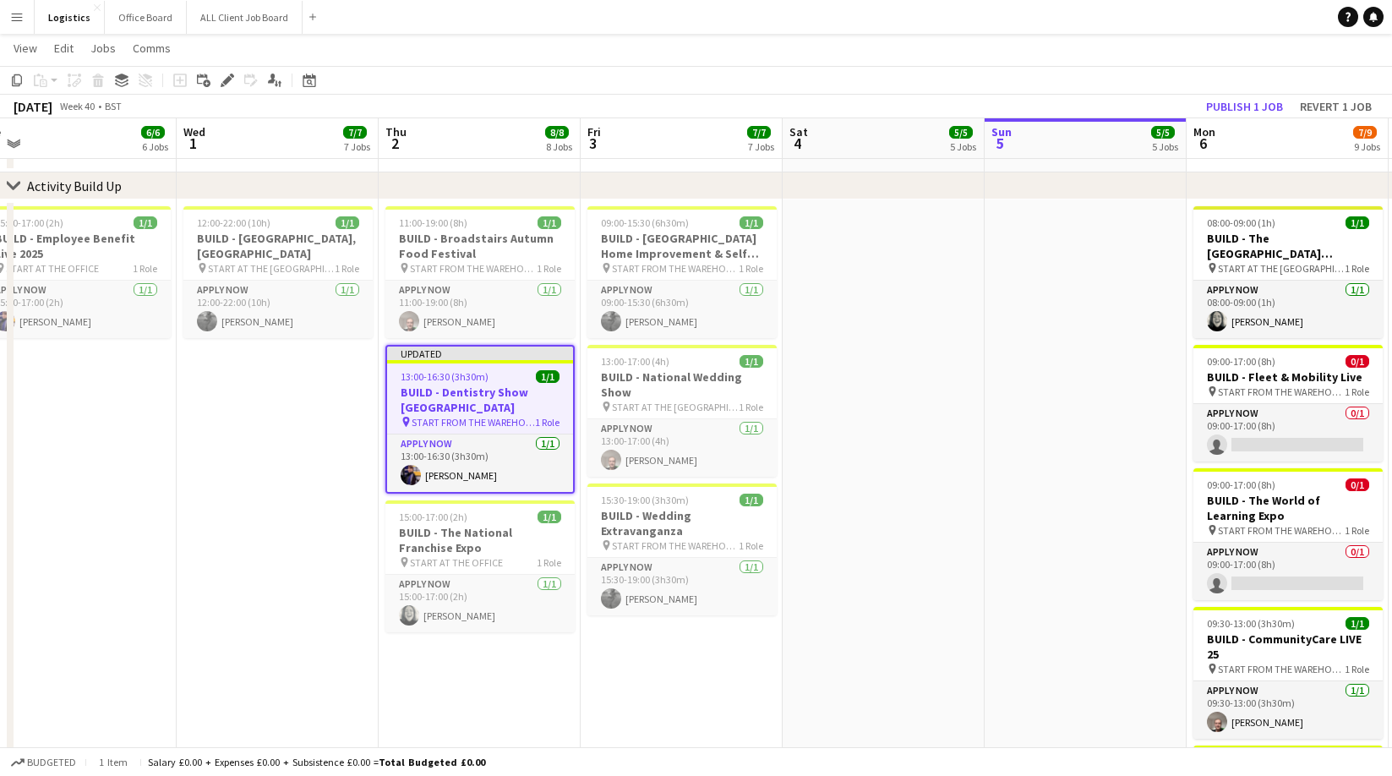
click at [904, 377] on app-date-cell at bounding box center [883, 635] width 202 height 873
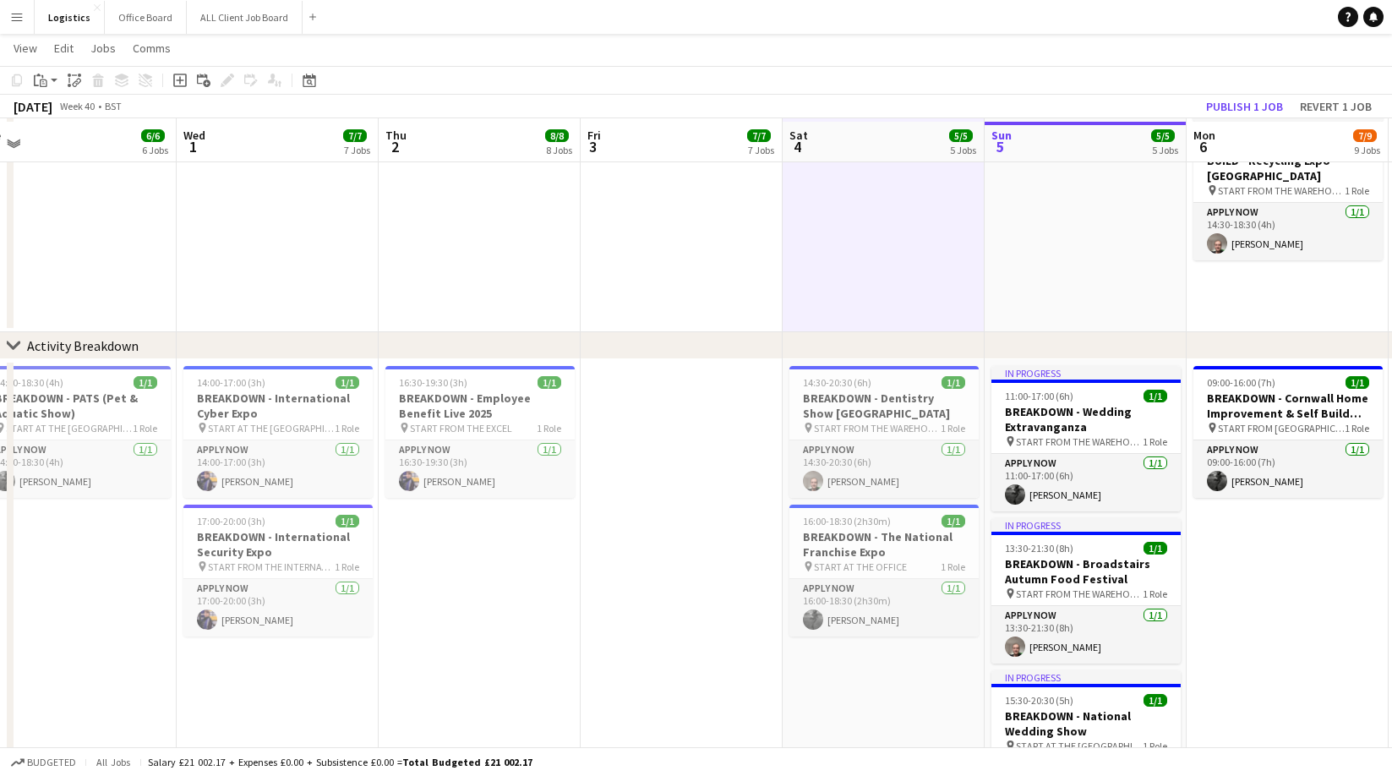
scroll to position [811, 0]
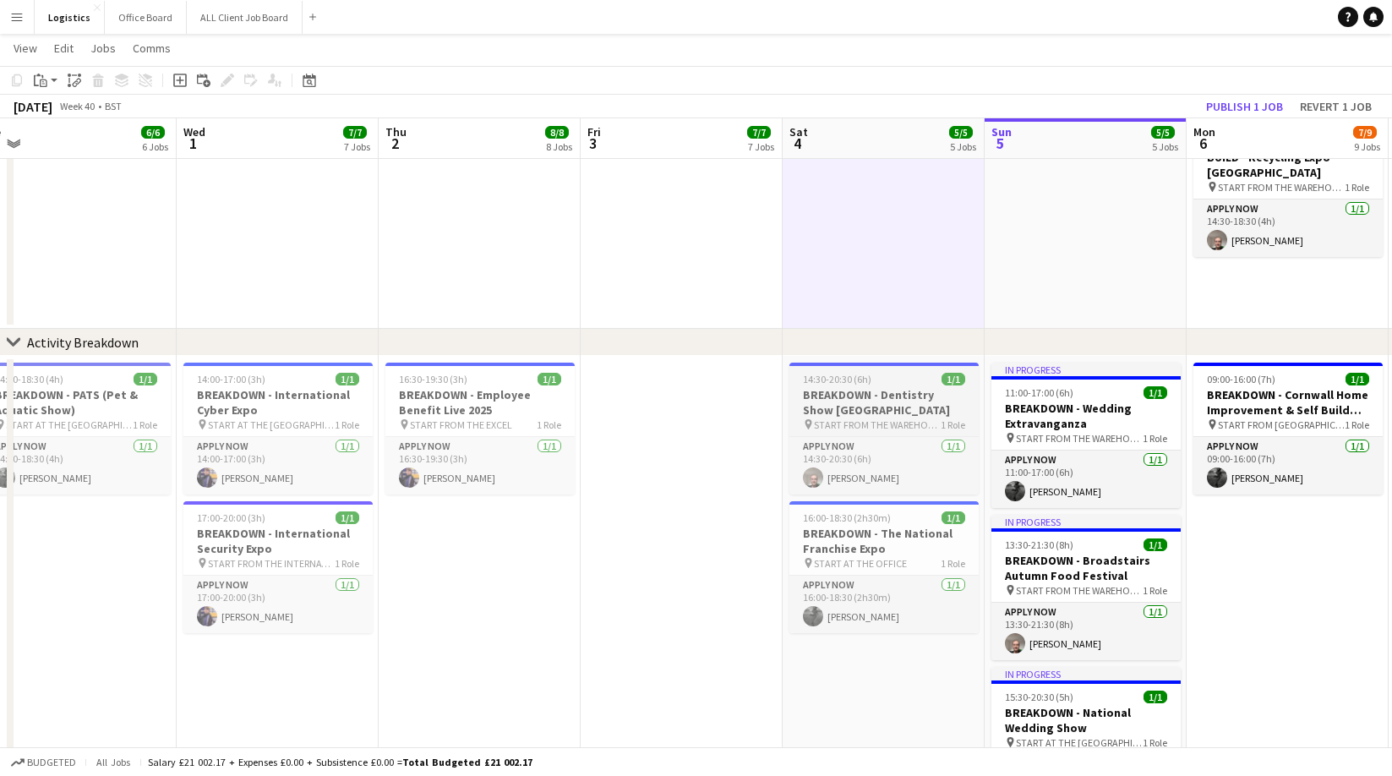
click at [877, 403] on h3 "BREAKDOWN - Dentistry Show [GEOGRAPHIC_DATA]" at bounding box center [883, 402] width 189 height 30
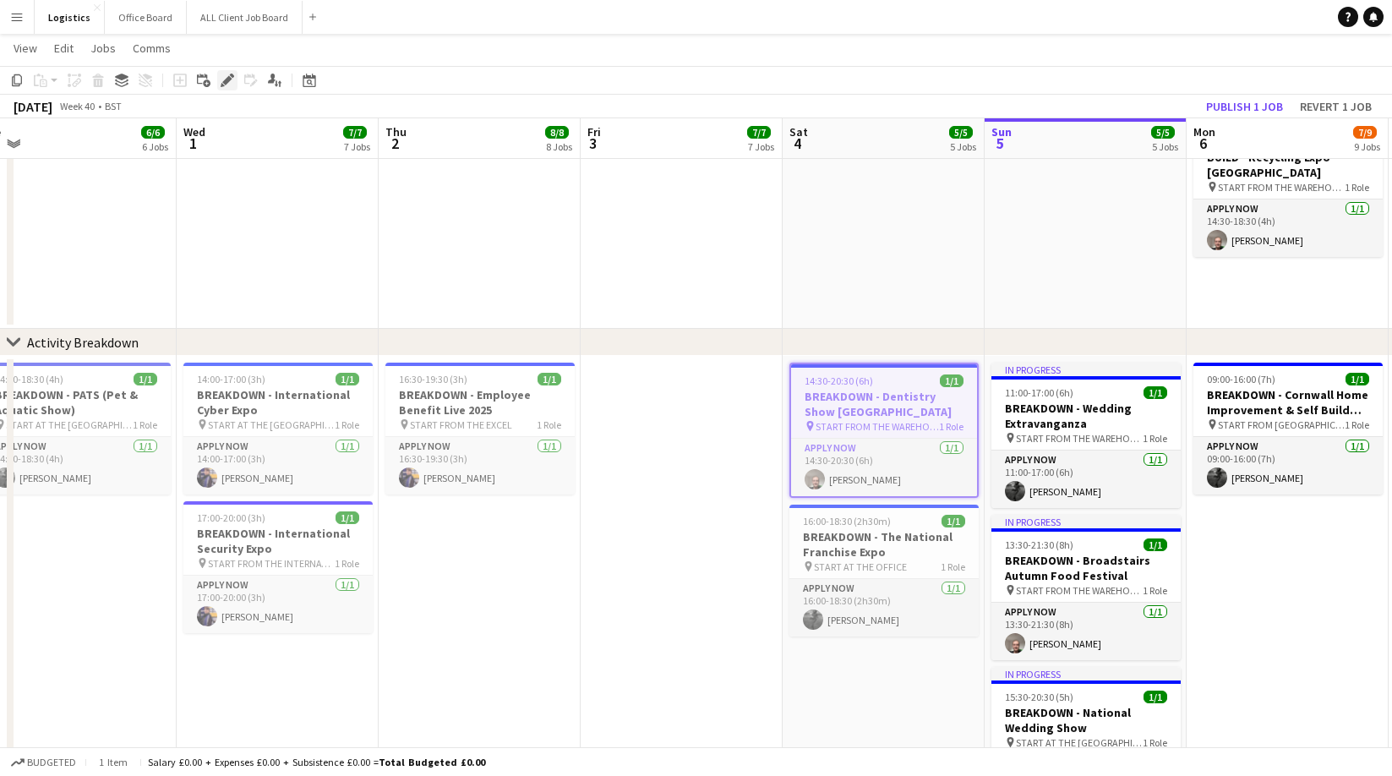
click at [226, 78] on icon "Edit" at bounding box center [228, 81] width 14 height 14
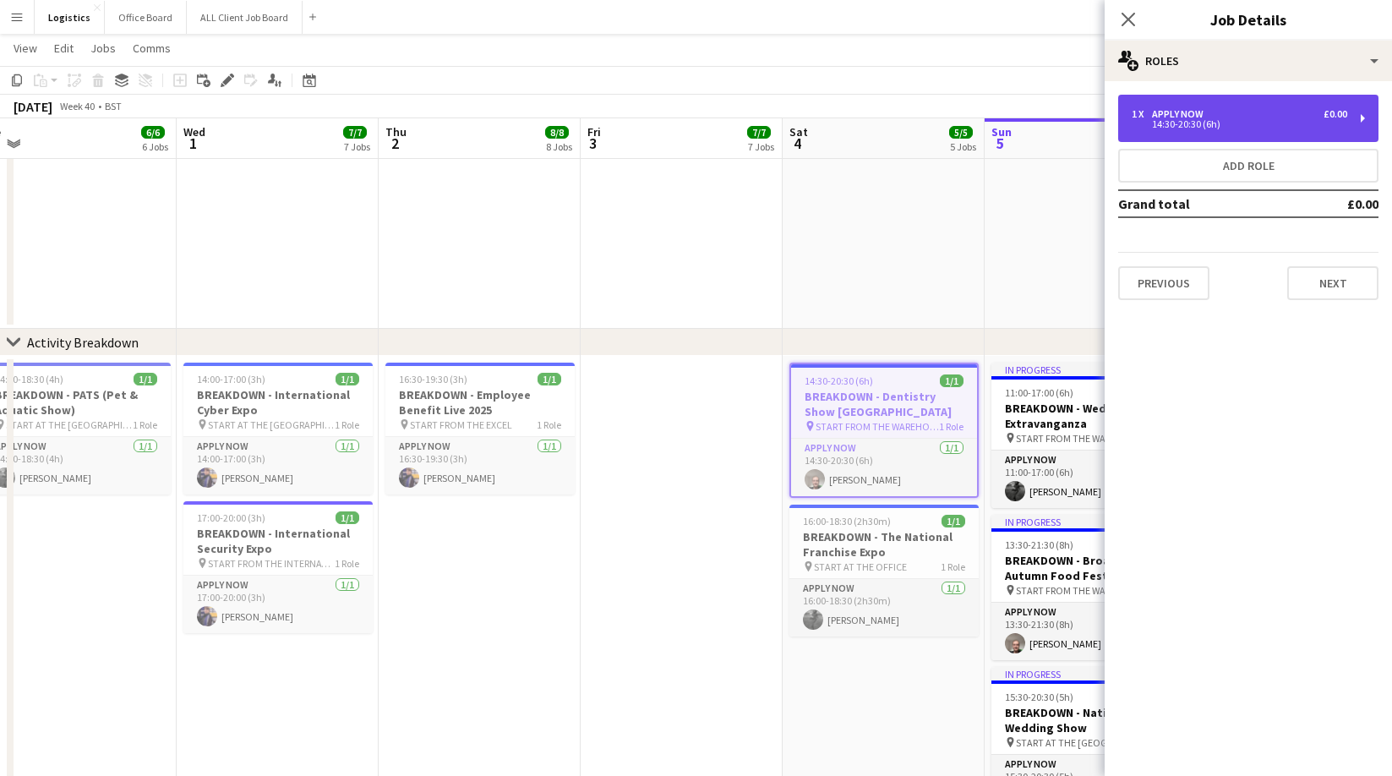
click at [1196, 124] on div "14:30-20:30 (6h)" at bounding box center [1238, 124] width 215 height 8
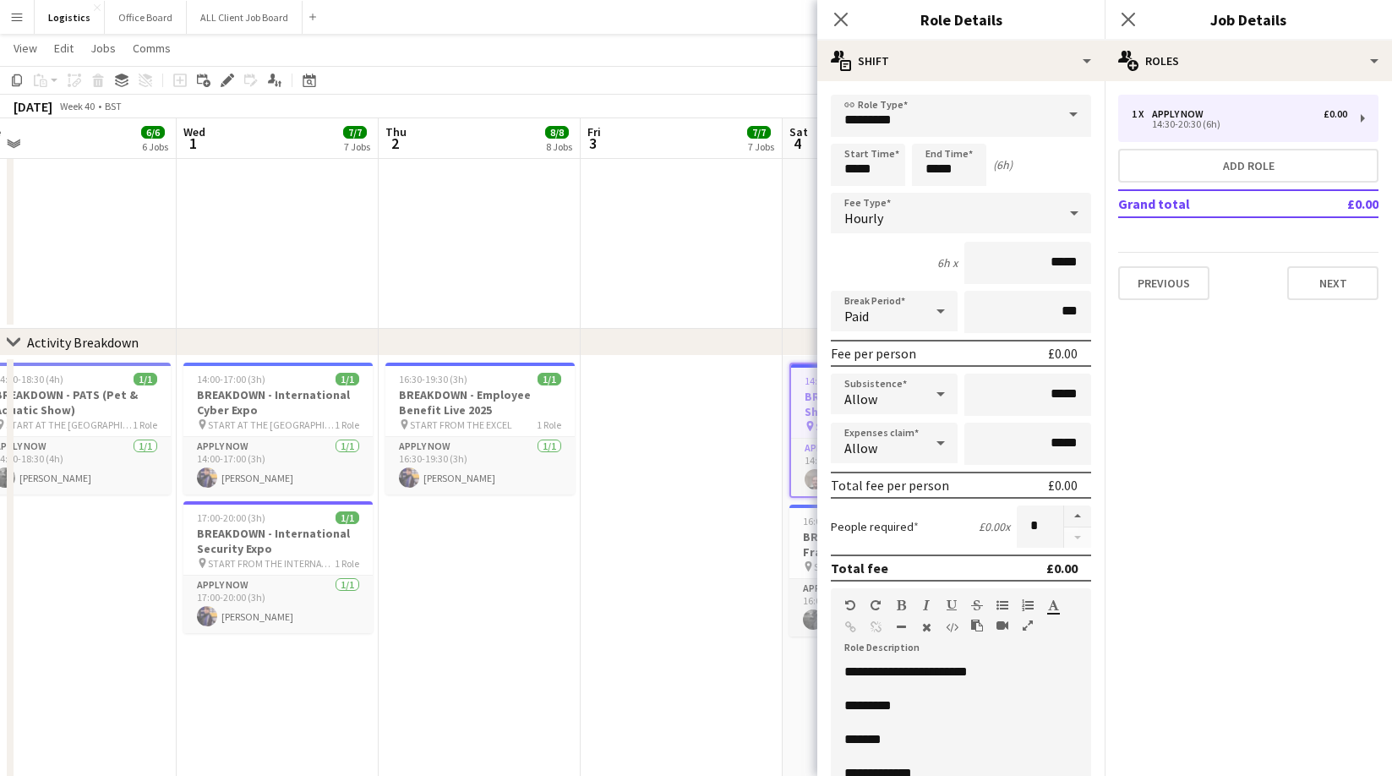
click at [950, 734] on p "*******" at bounding box center [960, 739] width 233 height 17
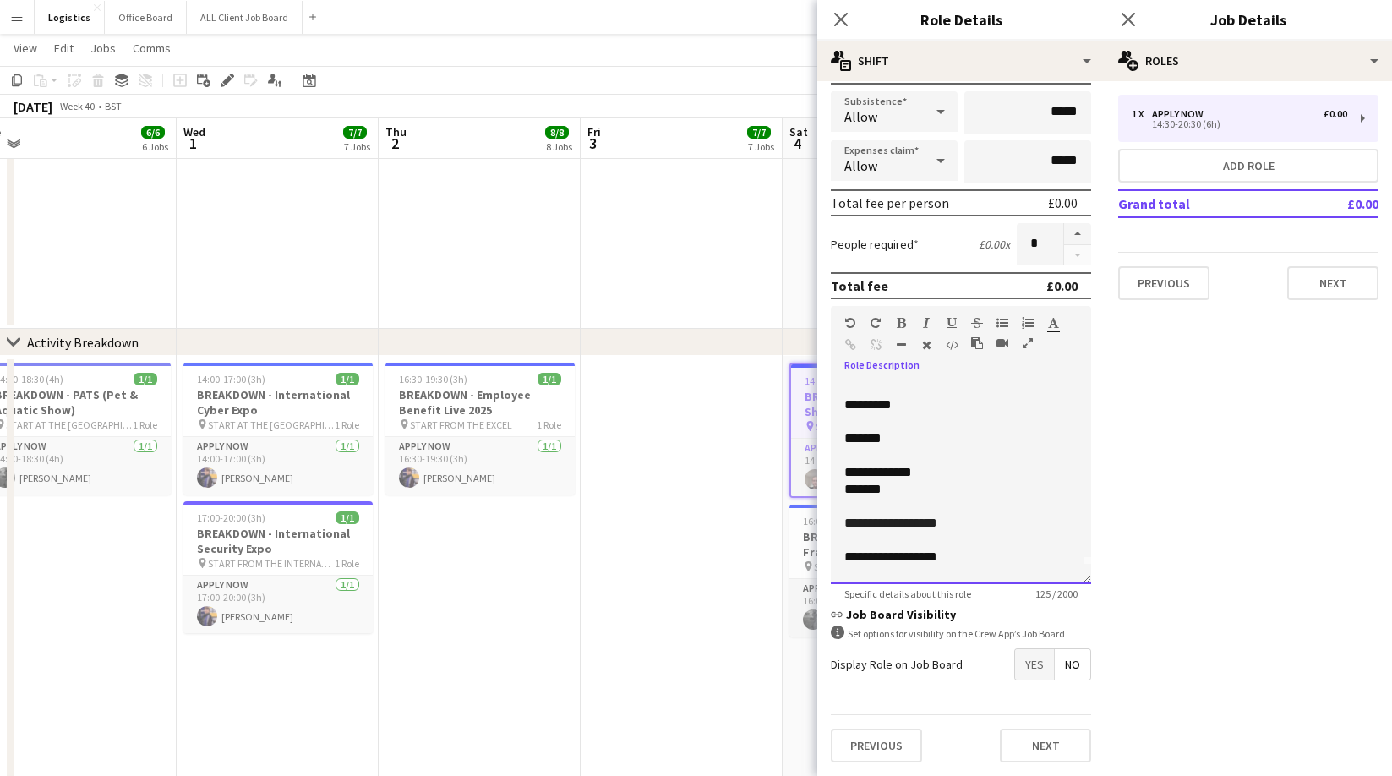
scroll to position [35, 0]
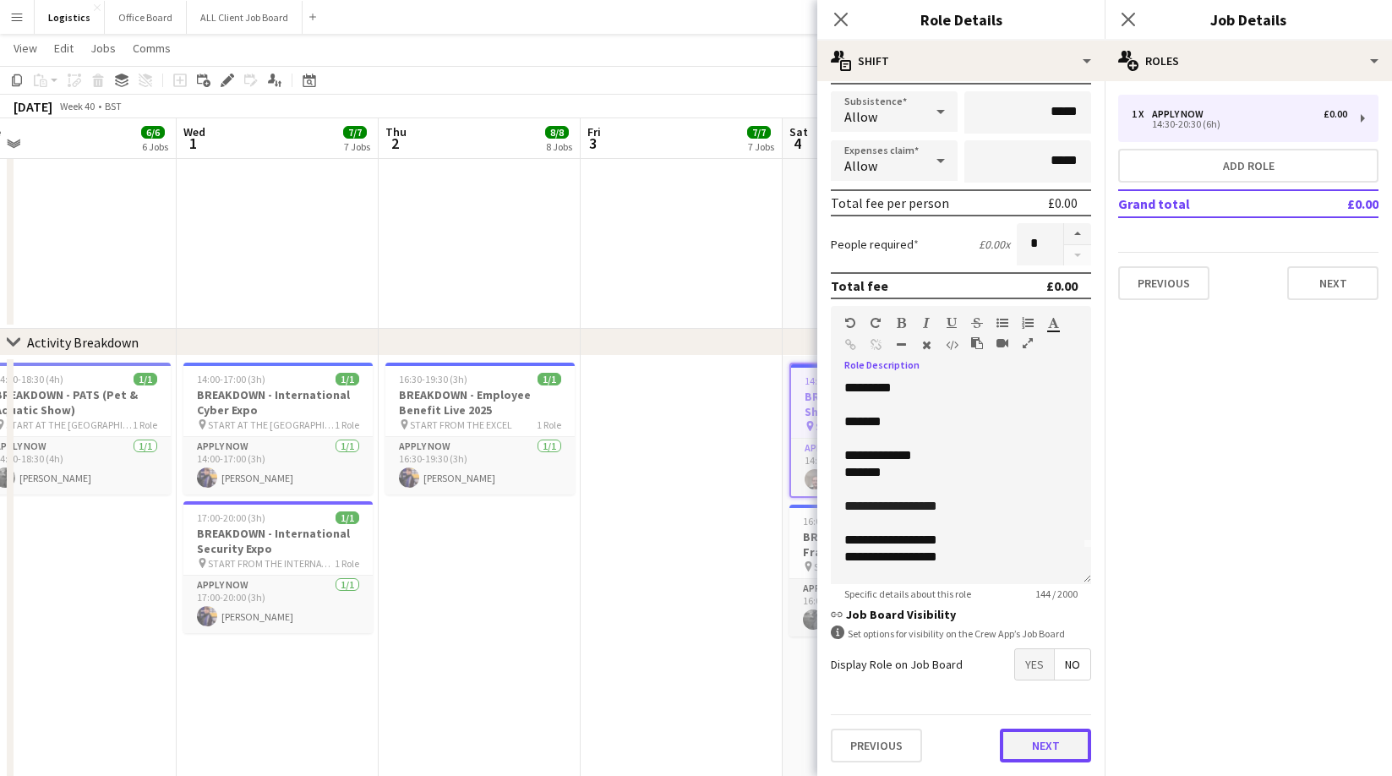
click at [1060, 741] on button "Next" at bounding box center [1045, 745] width 91 height 34
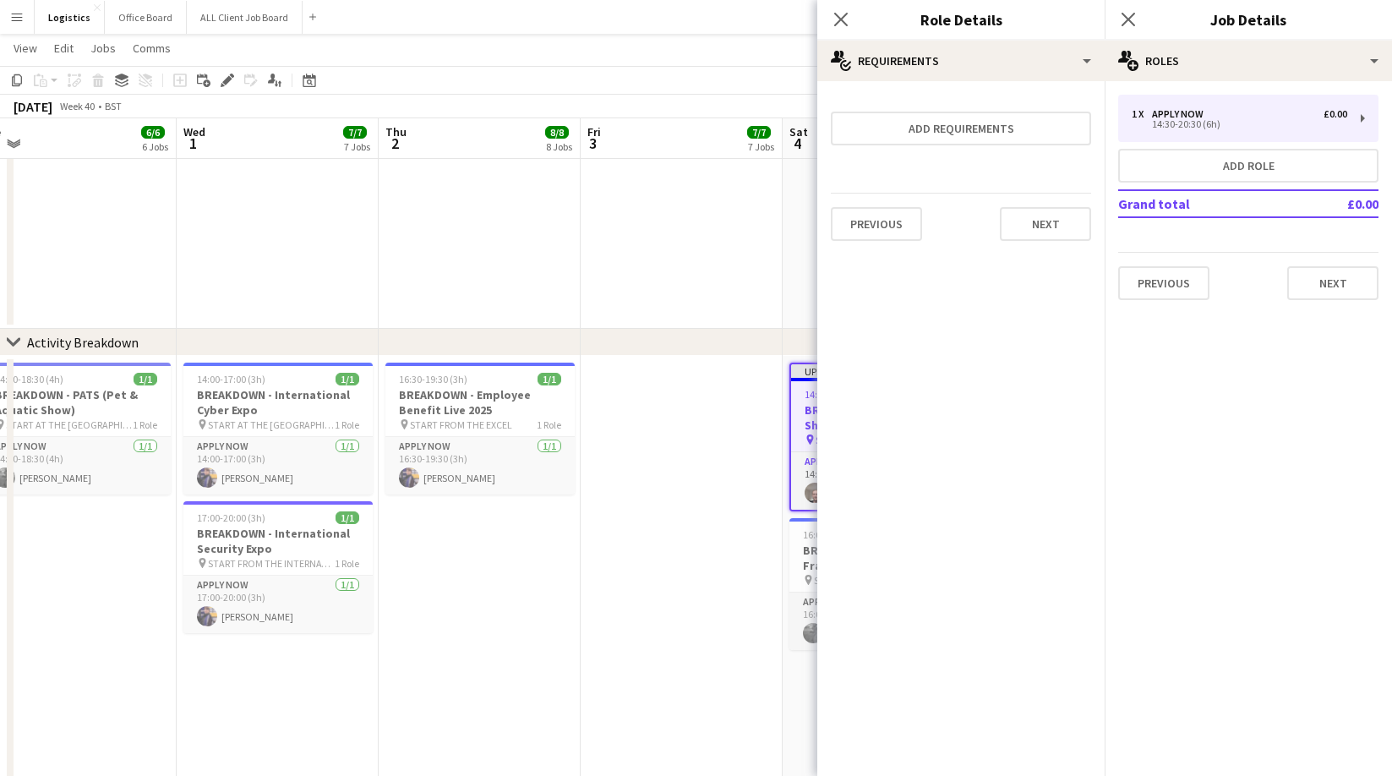
scroll to position [0, 0]
click at [1129, 19] on icon at bounding box center [1128, 19] width 16 height 16
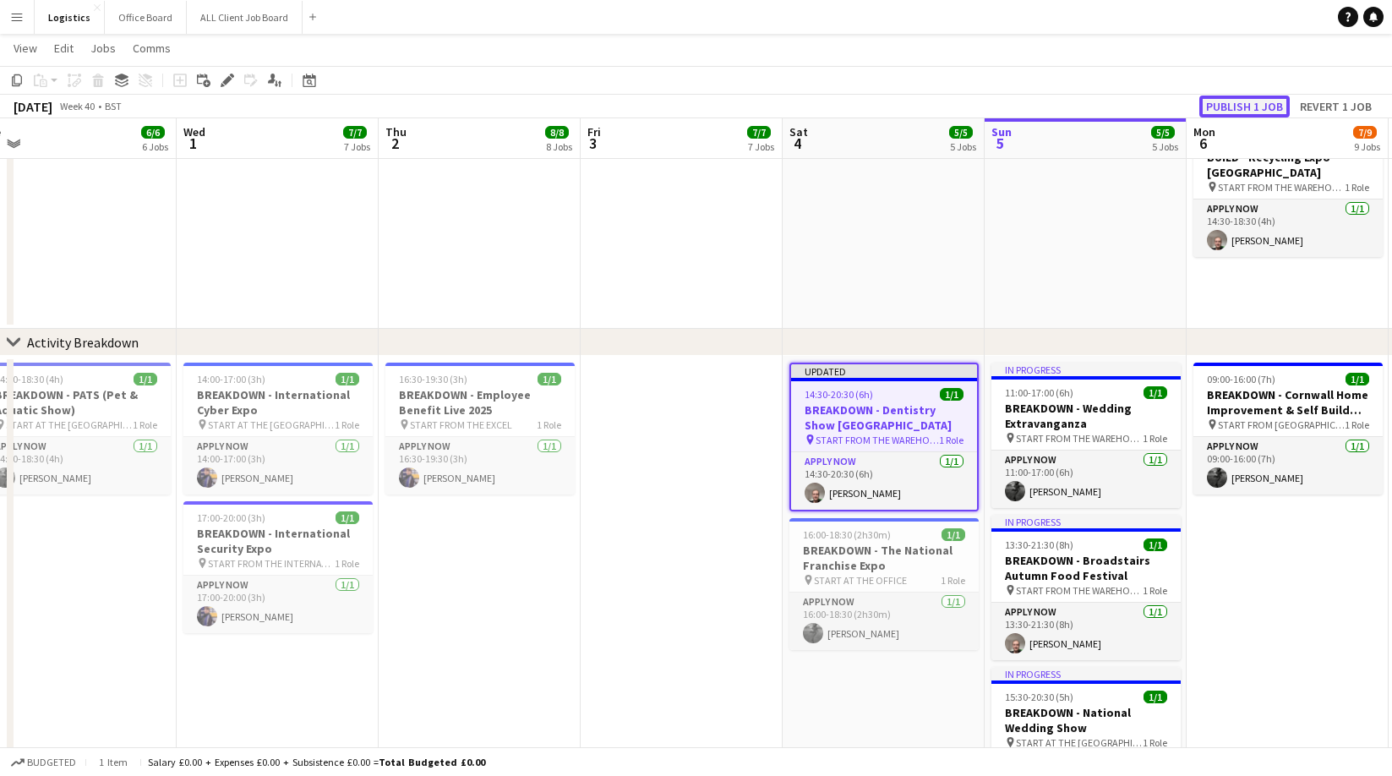
click at [1248, 108] on button "Publish 1 job" at bounding box center [1244, 106] width 90 height 22
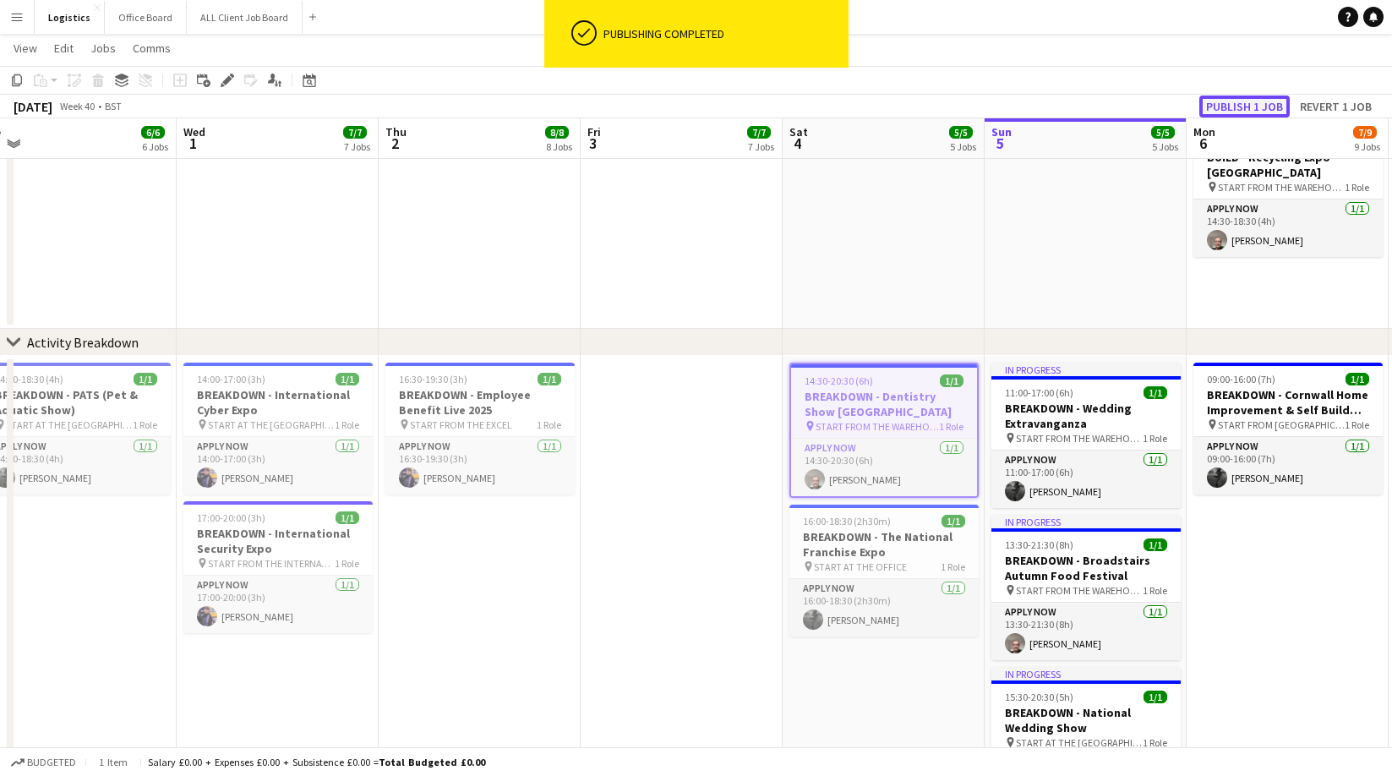
click at [1248, 106] on button "Publish 1 job" at bounding box center [1244, 106] width 90 height 22
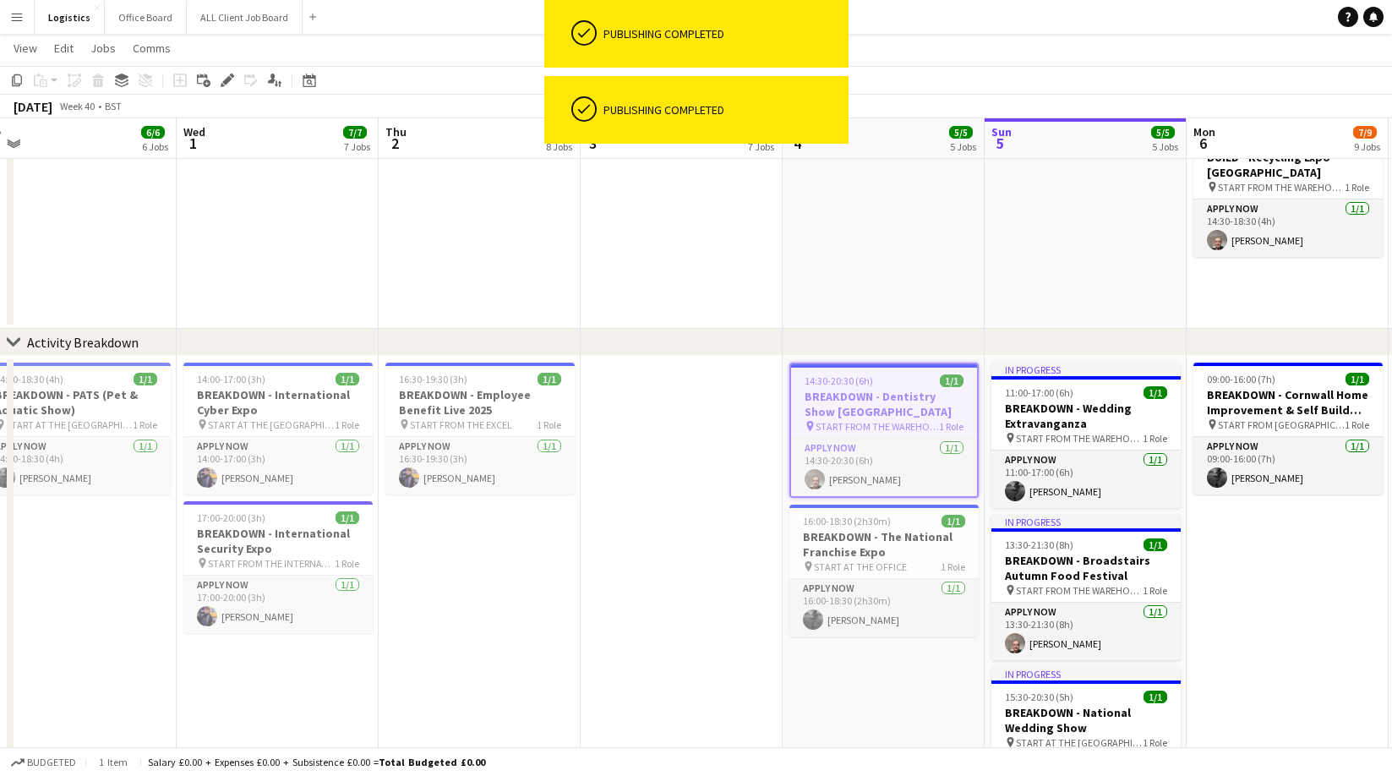
click at [699, 421] on app-date-cell at bounding box center [681, 722] width 202 height 733
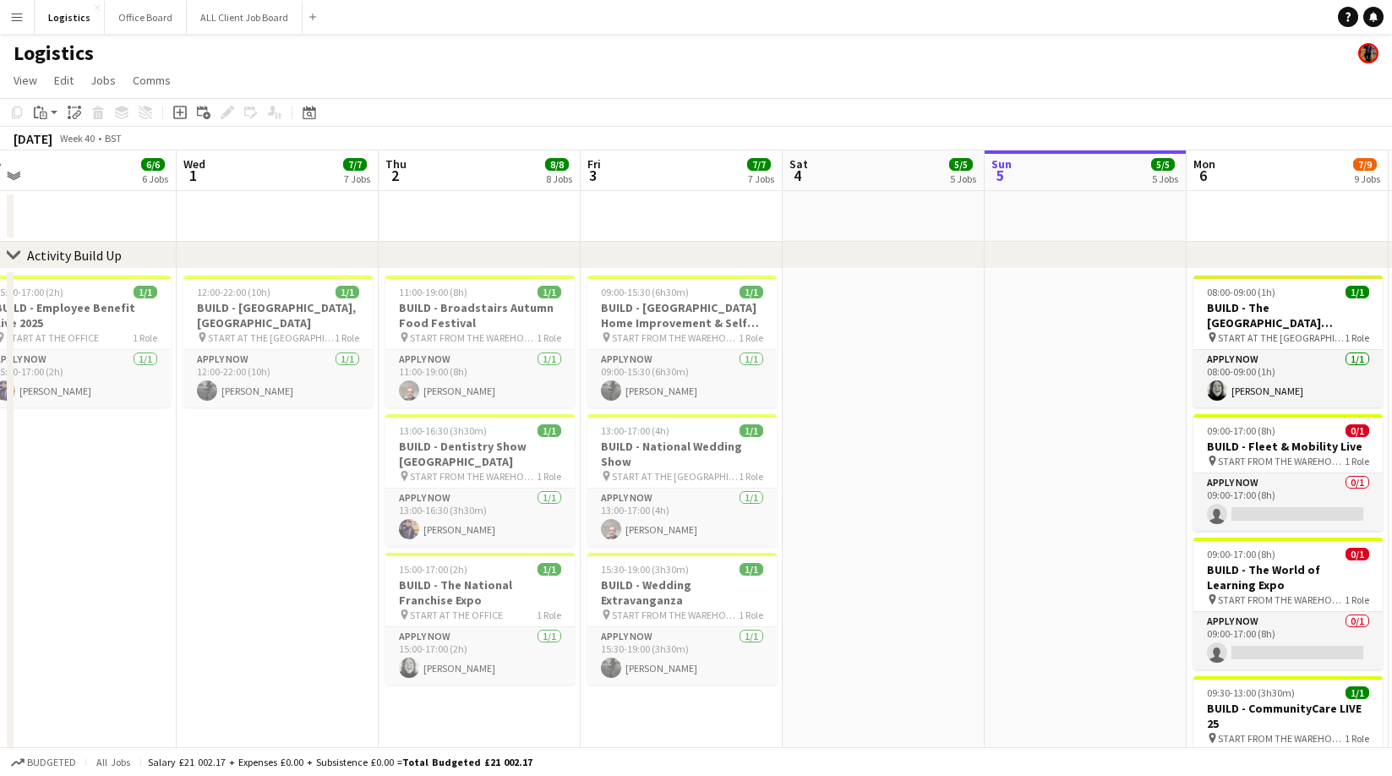
click at [1050, 401] on app-date-cell at bounding box center [1085, 705] width 202 height 873
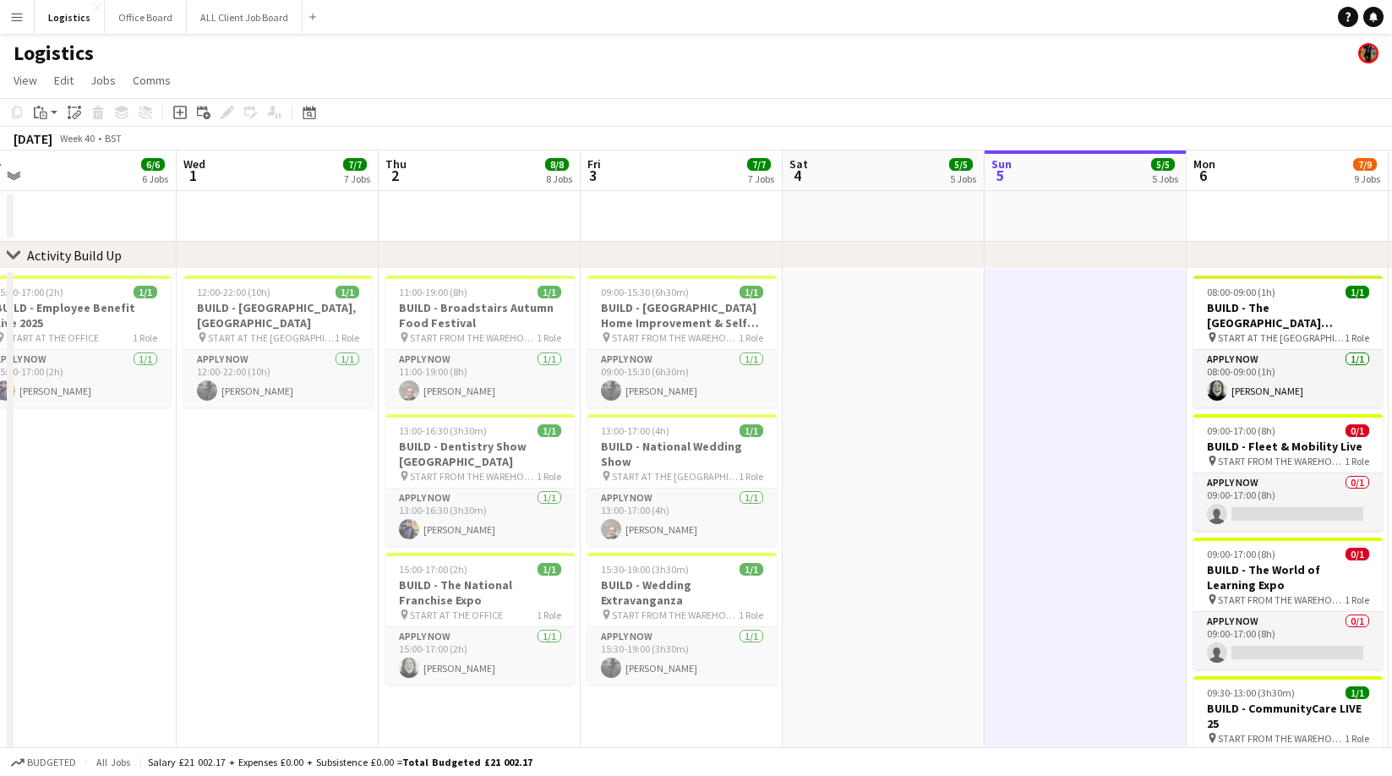
click at [1097, 407] on app-date-cell at bounding box center [1085, 705] width 202 height 873
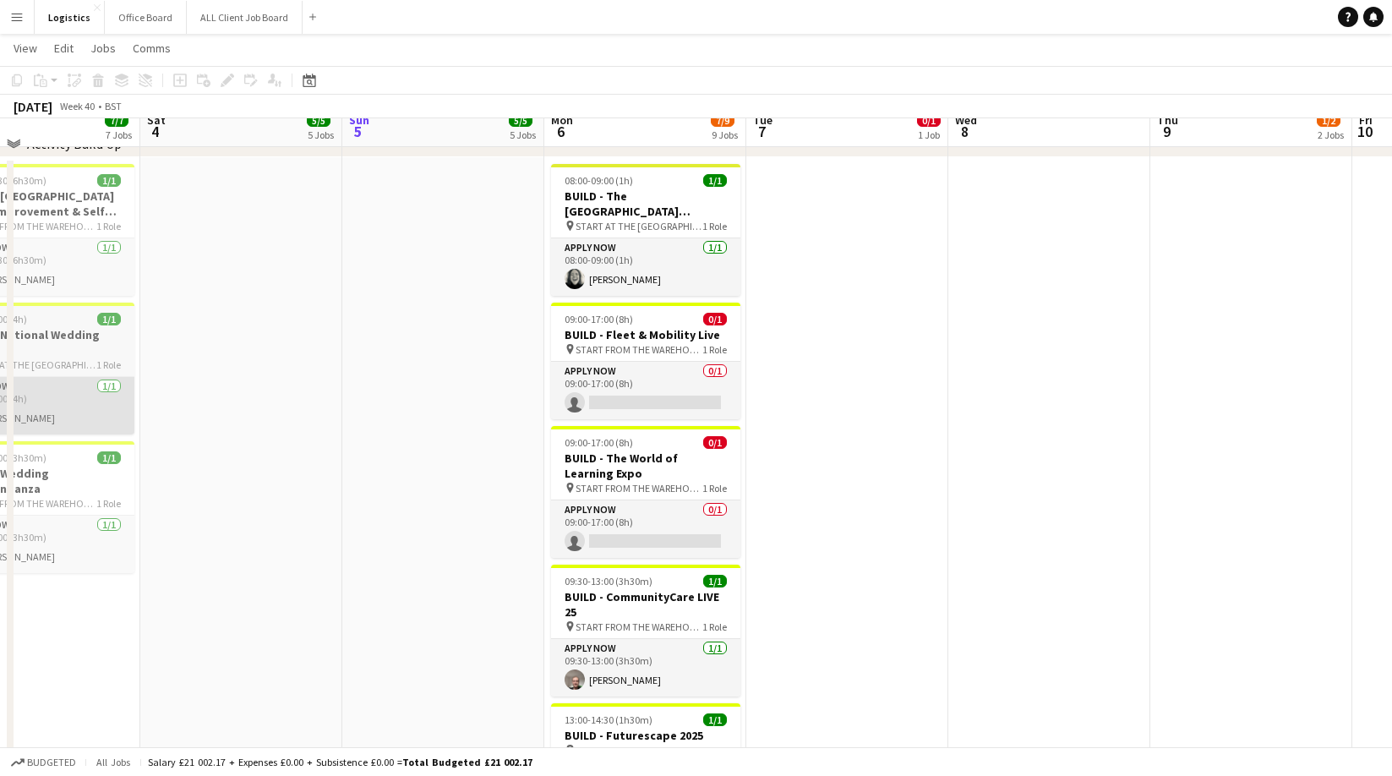
scroll to position [135, 0]
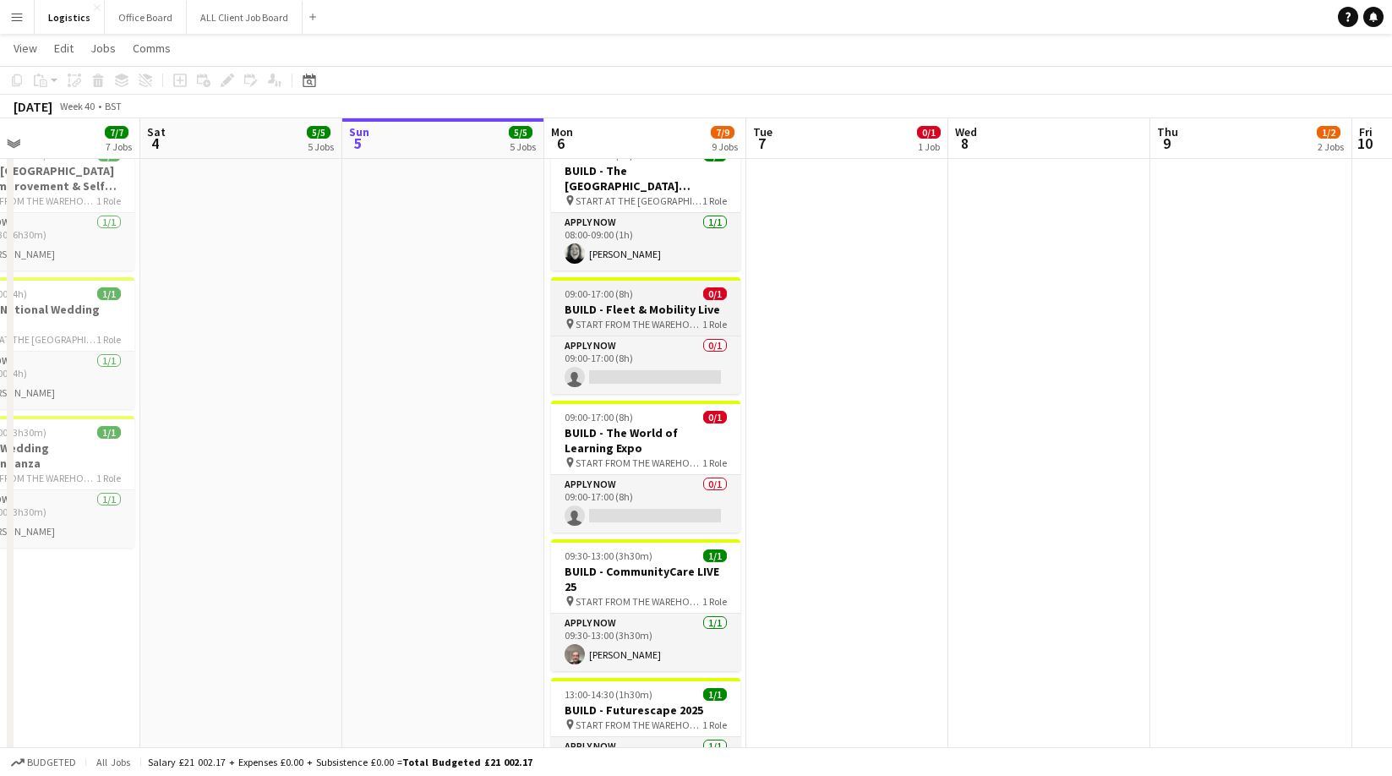
click at [639, 311] on h3 "BUILD - Fleet & Mobility Live" at bounding box center [645, 309] width 189 height 15
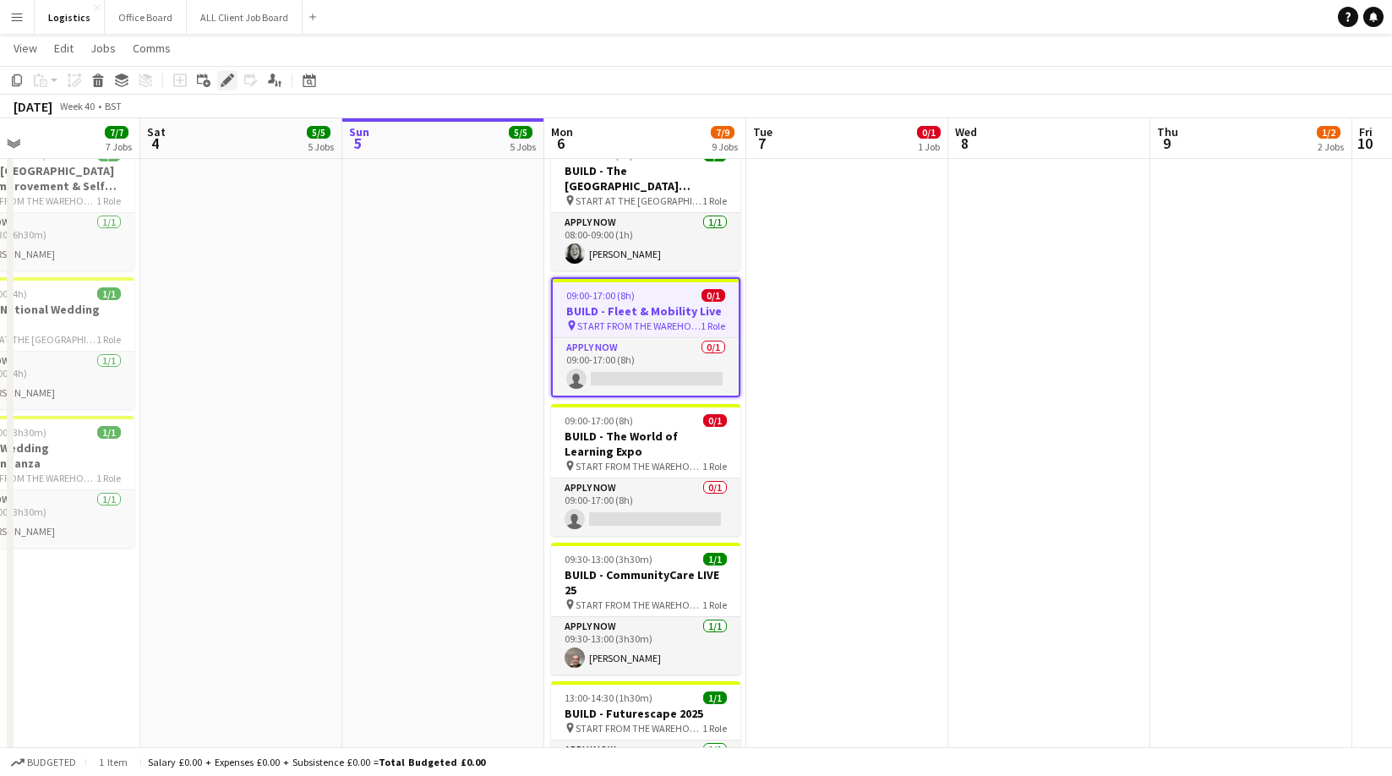
click at [229, 80] on icon at bounding box center [226, 80] width 9 height 9
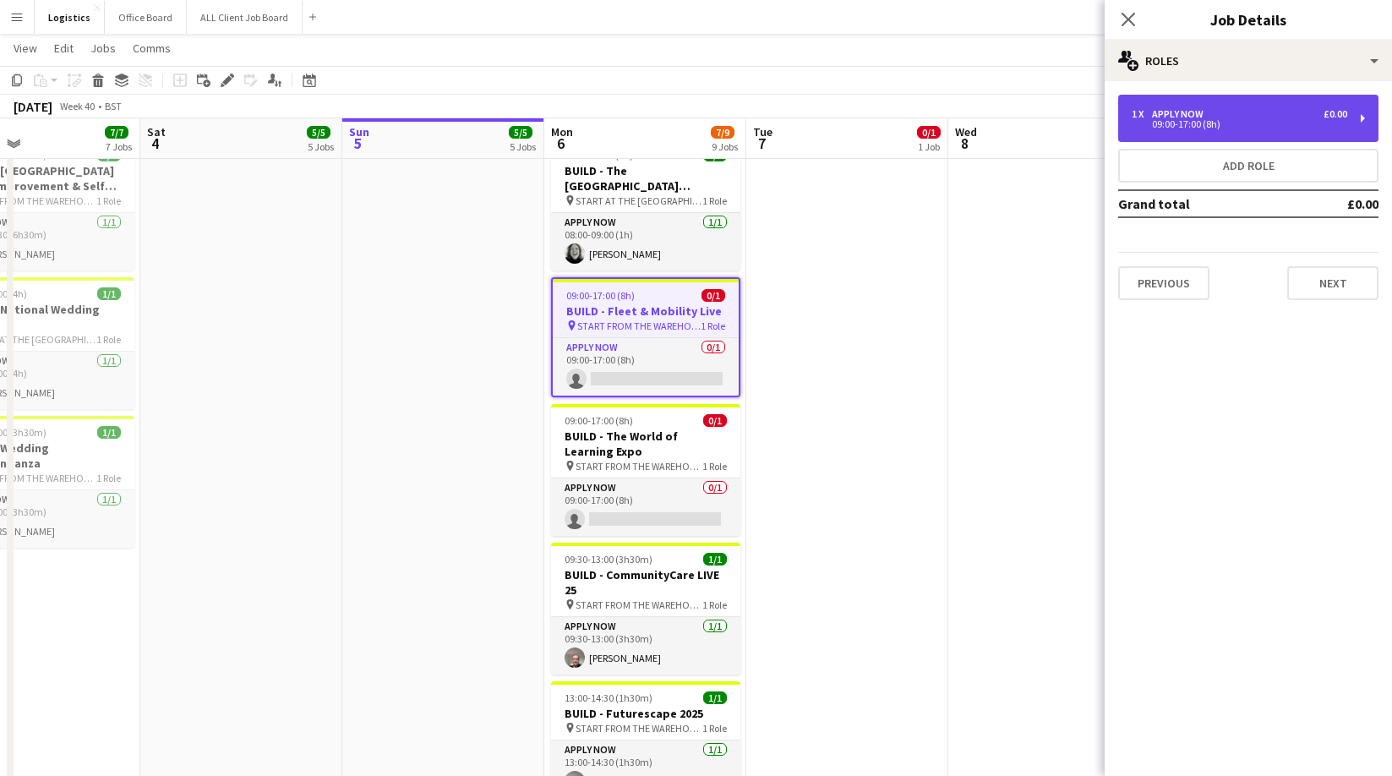
click at [1193, 110] on div "APPLY NOW" at bounding box center [1181, 114] width 58 height 12
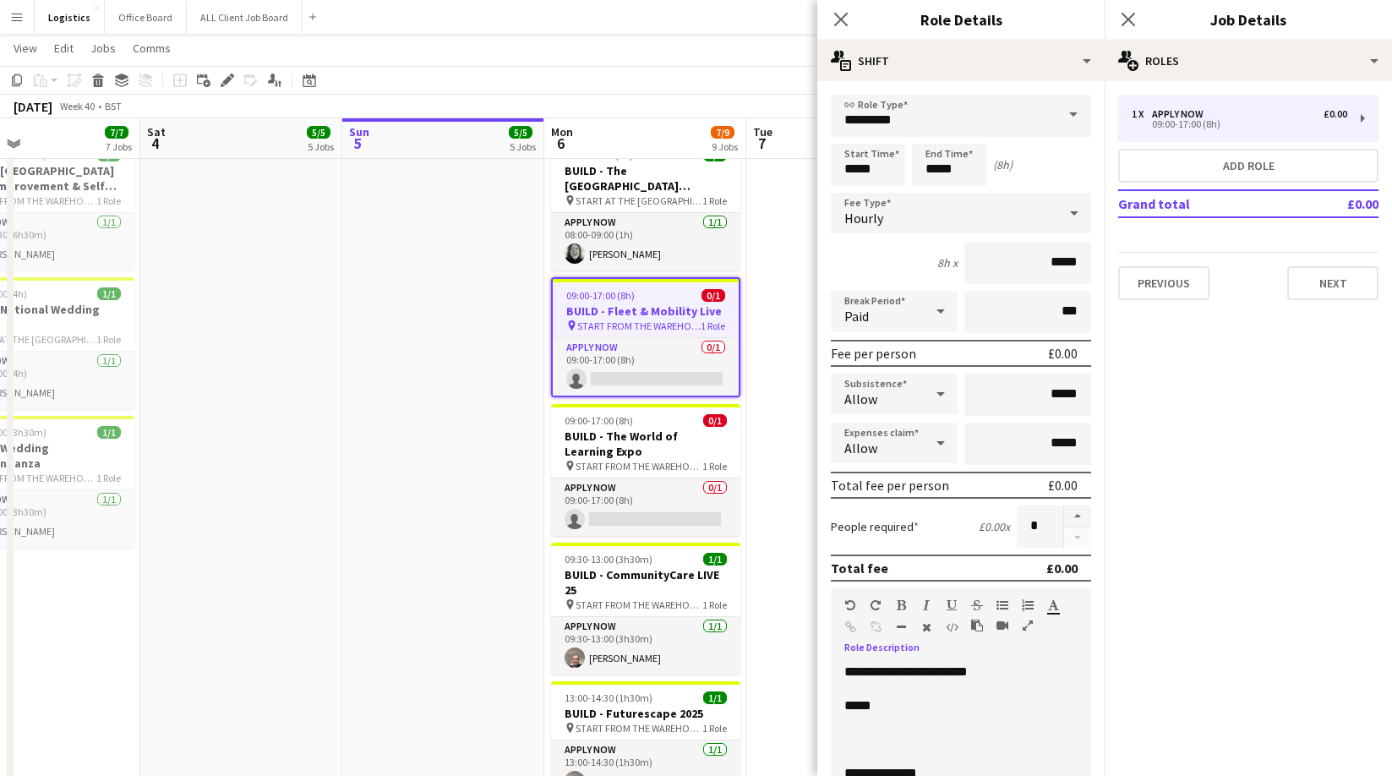
click at [853, 732] on p at bounding box center [960, 739] width 233 height 17
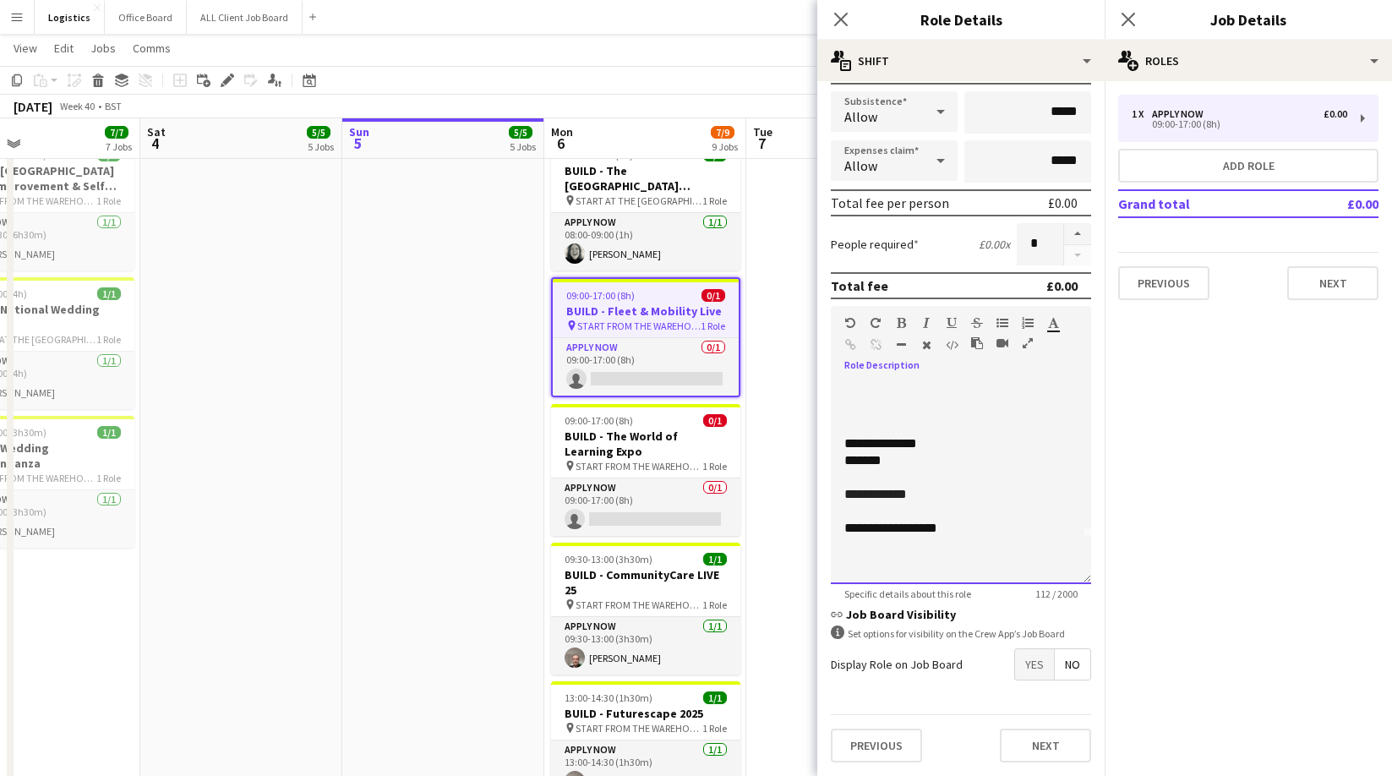
scroll to position [47, 0]
click at [842, 15] on icon "Close pop-in" at bounding box center [840, 19] width 16 height 16
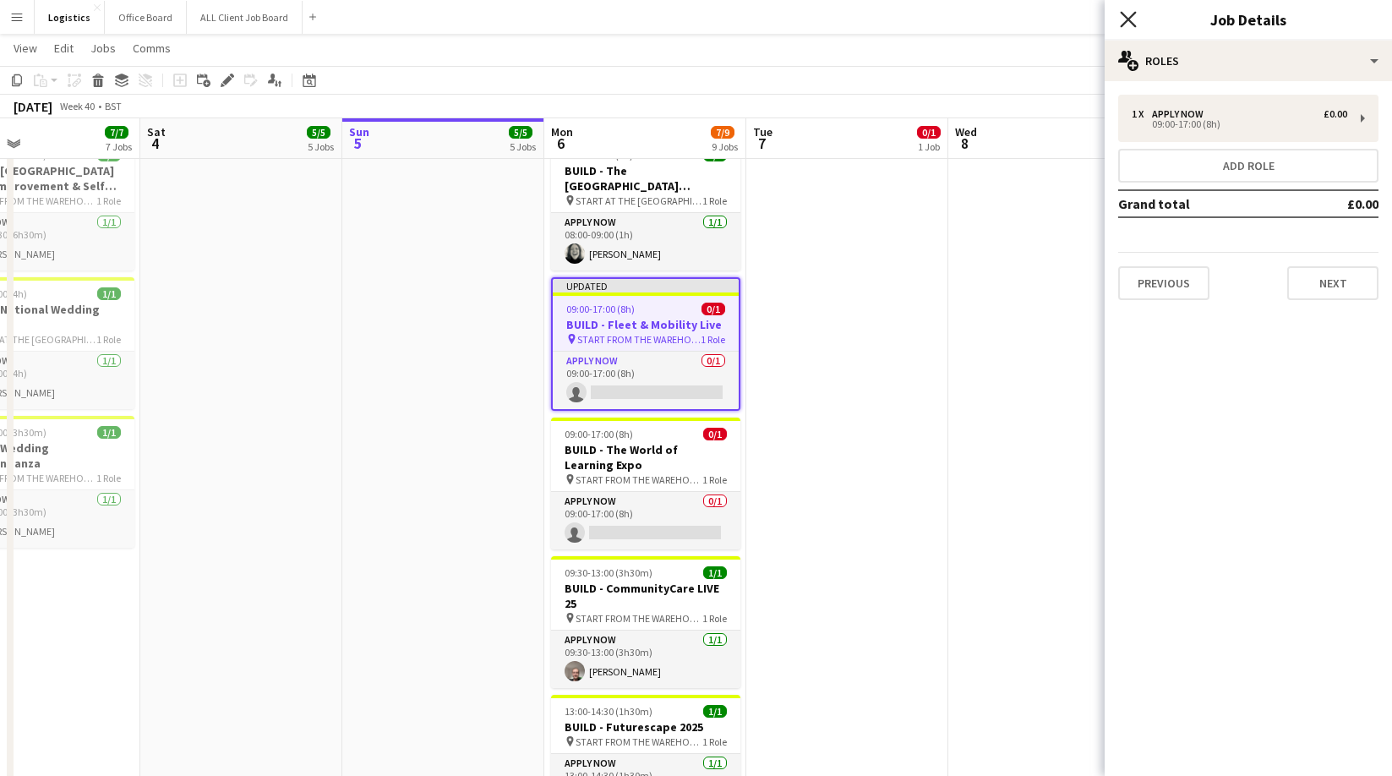
click at [1125, 22] on icon at bounding box center [1128, 19] width 16 height 16
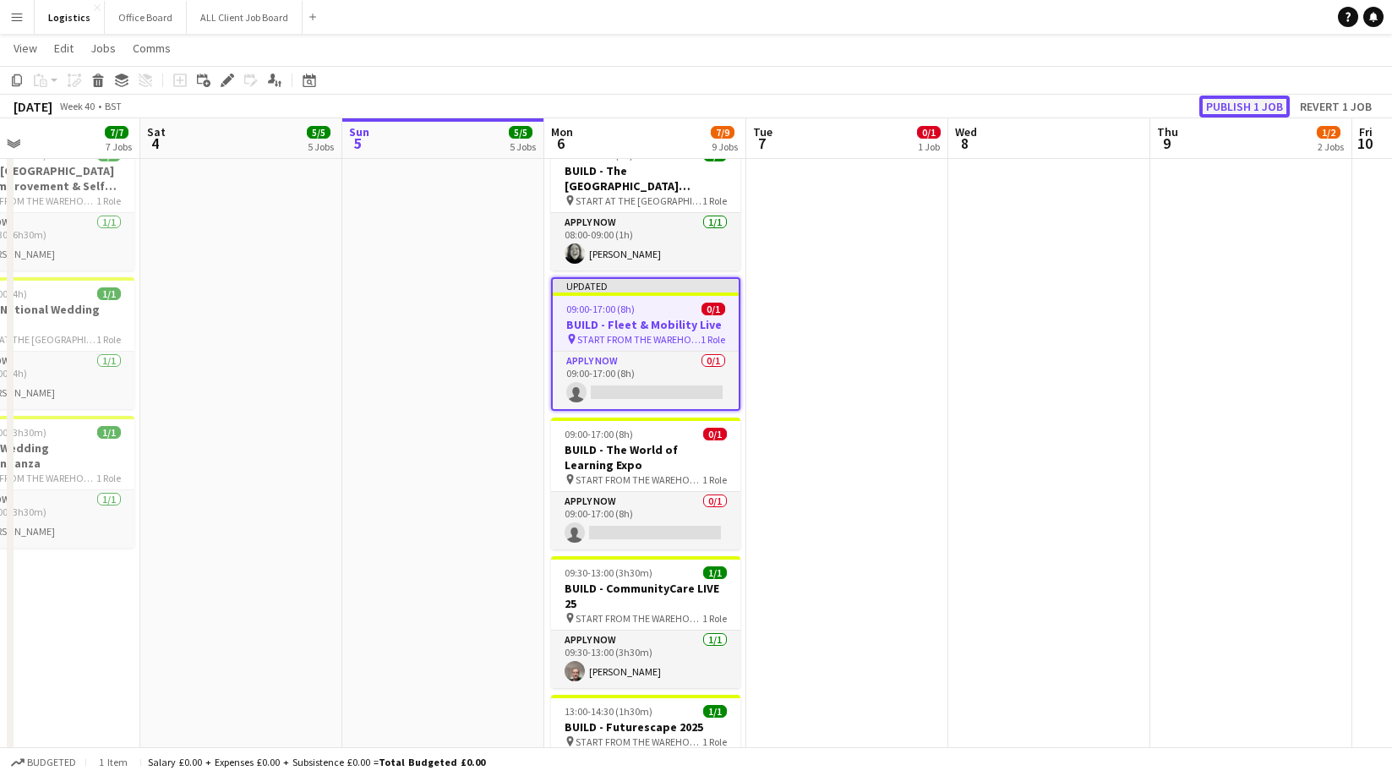
click at [1245, 110] on button "Publish 1 job" at bounding box center [1244, 106] width 90 height 22
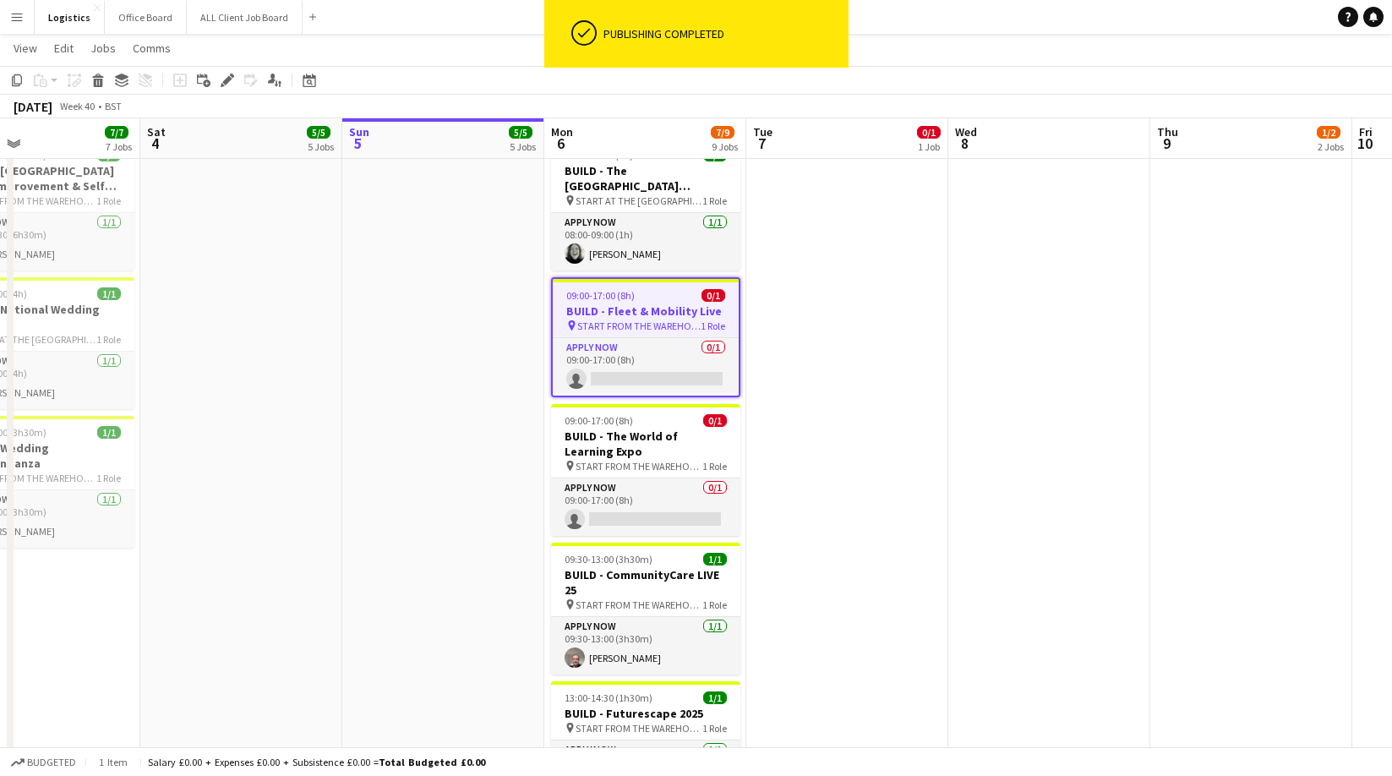
click at [849, 270] on app-date-cell at bounding box center [847, 575] width 202 height 886
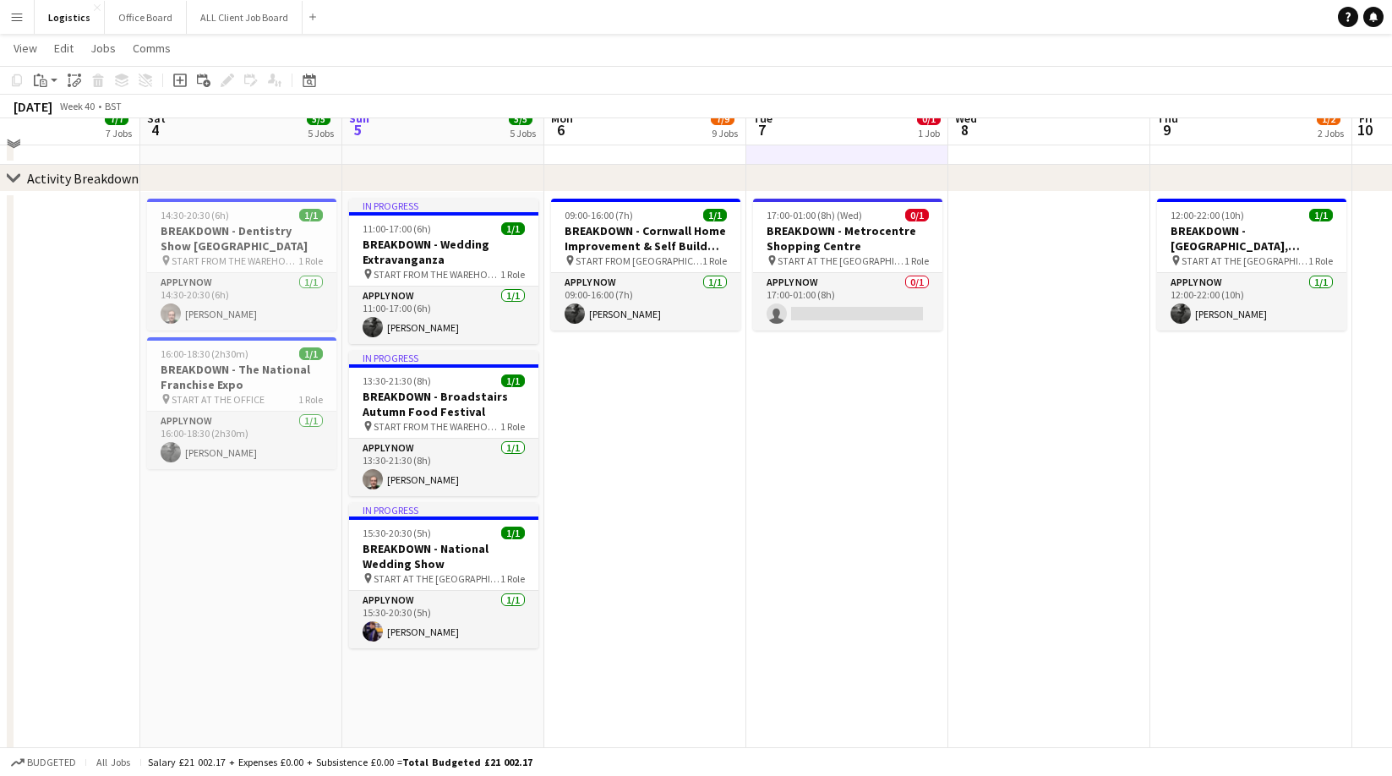
scroll to position [1014, 0]
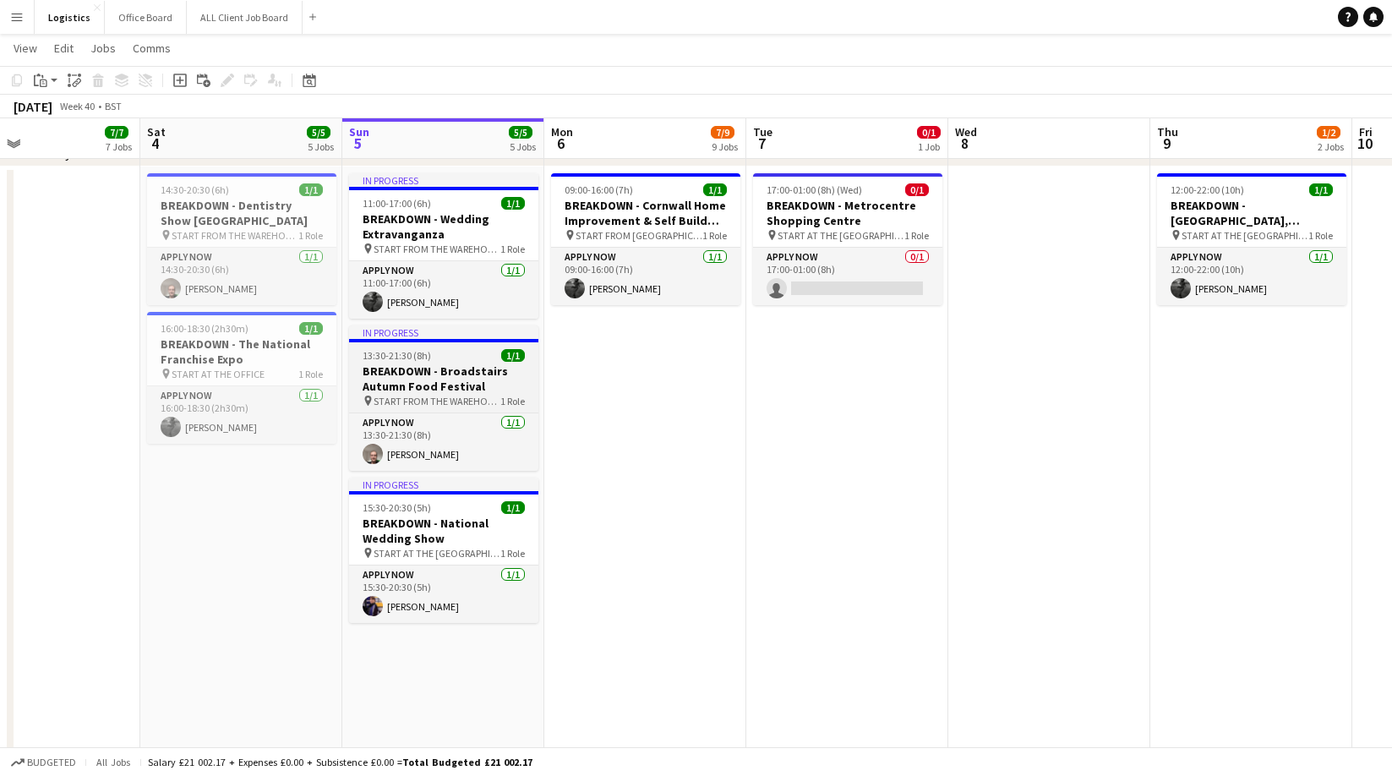
click at [419, 372] on h3 "BREAKDOWN - Broadstairs Autumn Food Festival" at bounding box center [443, 378] width 189 height 30
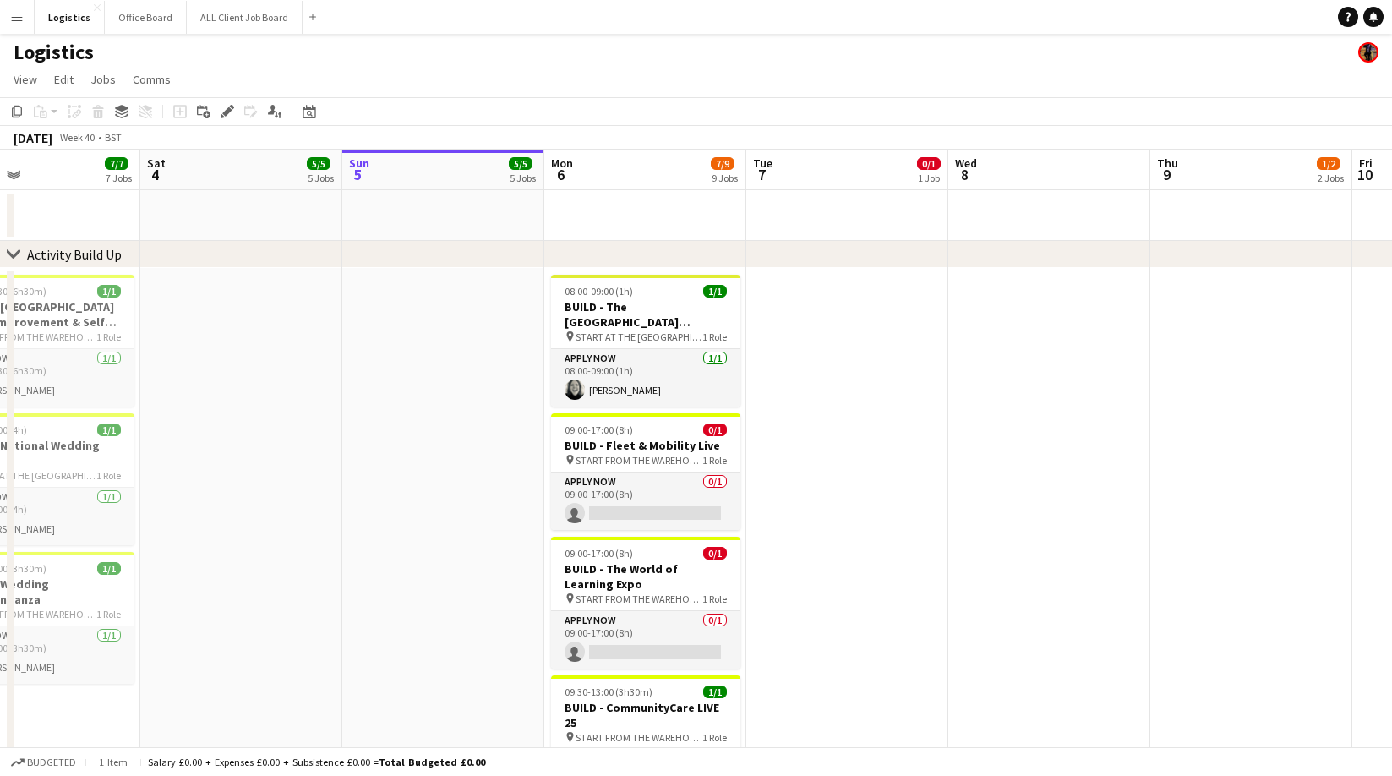
scroll to position [0, 0]
